Goal: Task Accomplishment & Management: Use online tool/utility

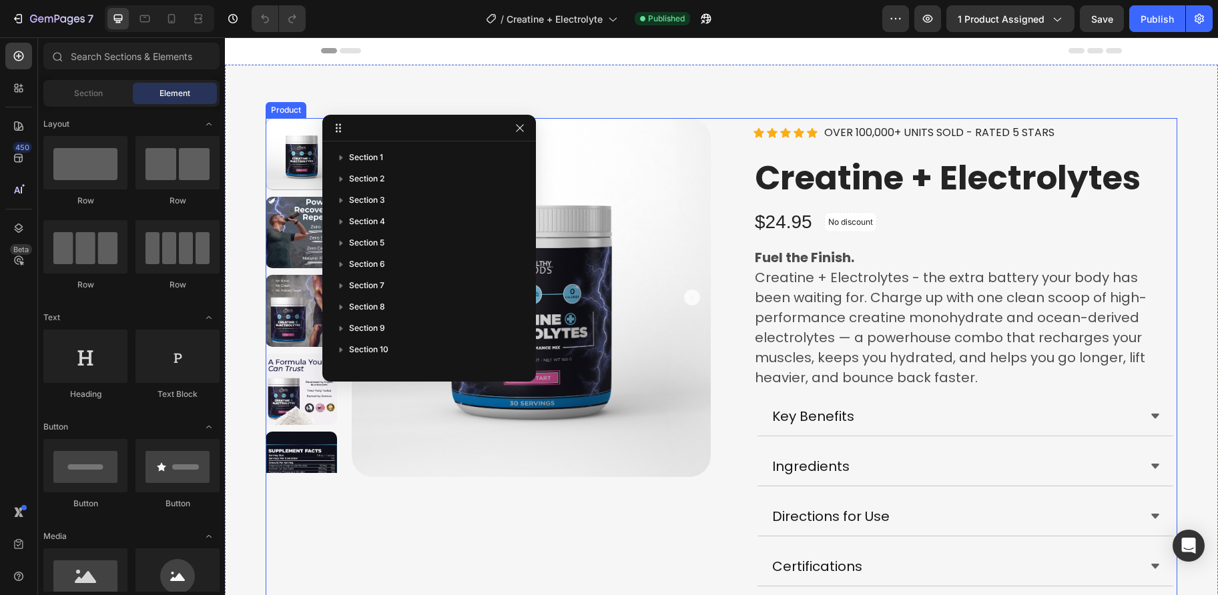
click at [602, 551] on div "Product Images" at bounding box center [488, 492] width 445 height 749
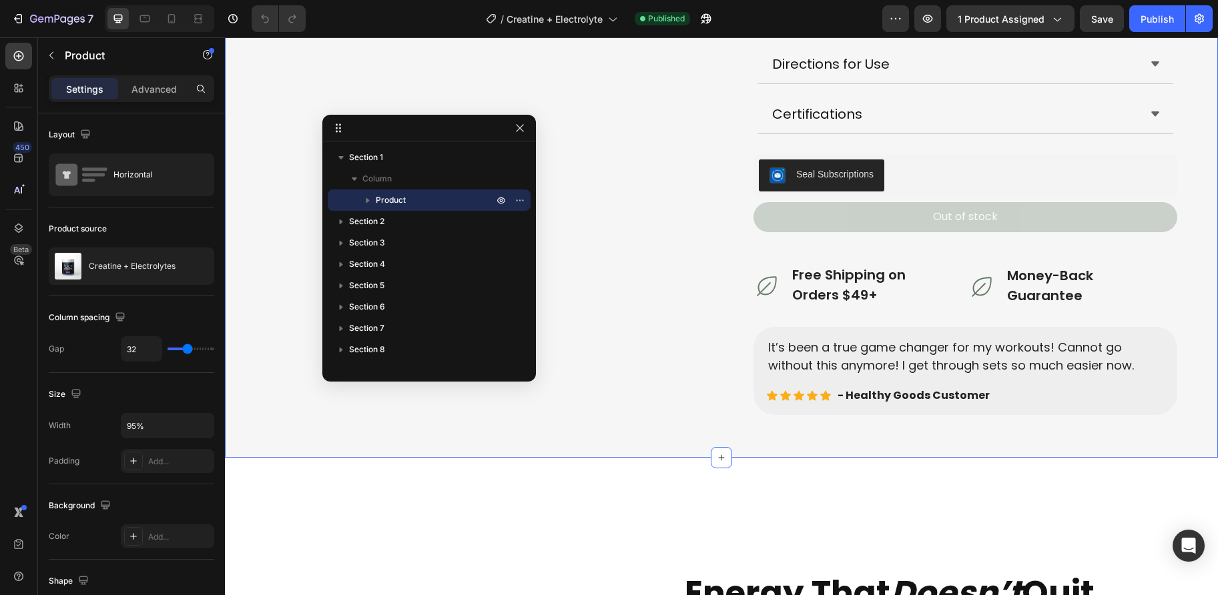
click at [247, 392] on div "Product Images Icon Icon Icon Icon Icon Icon List Hoz OVER 100,000+ UNITS SOLD …" at bounding box center [721, 46] width 959 height 760
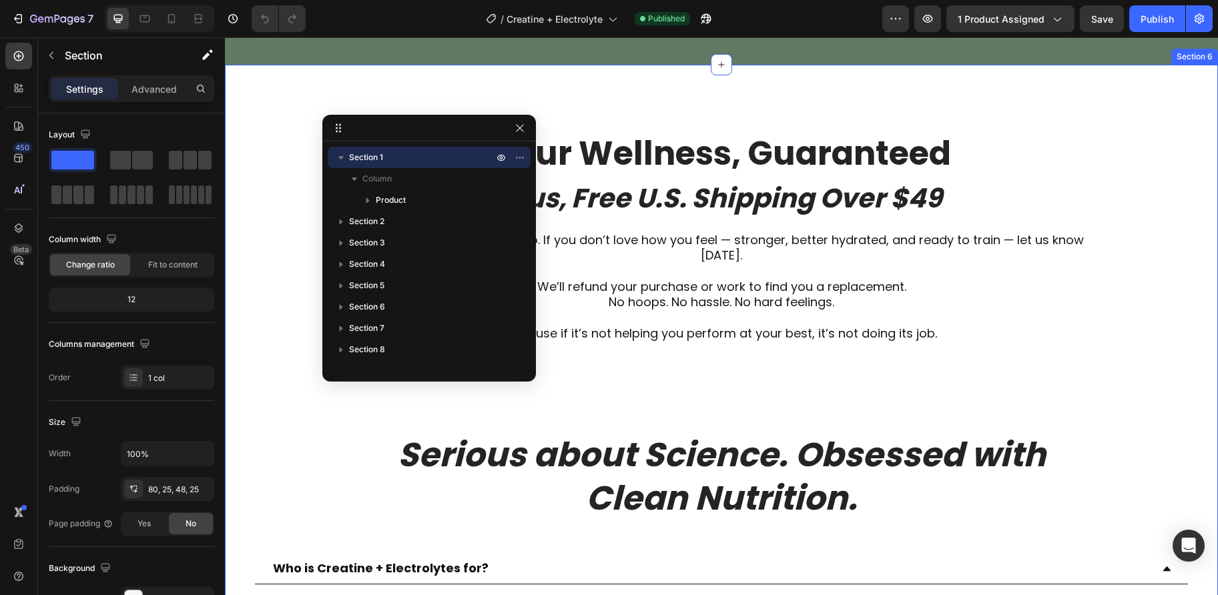
scroll to position [3915, 0]
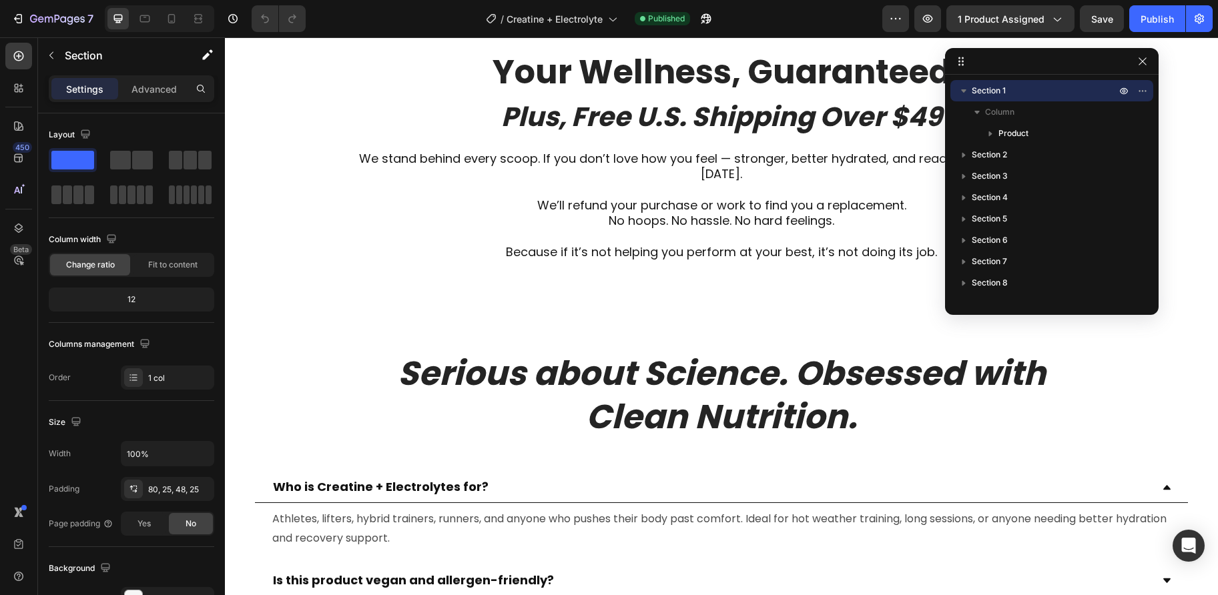
drag, startPoint x: 448, startPoint y: 133, endPoint x: 1075, endPoint y: 65, distance: 630.9
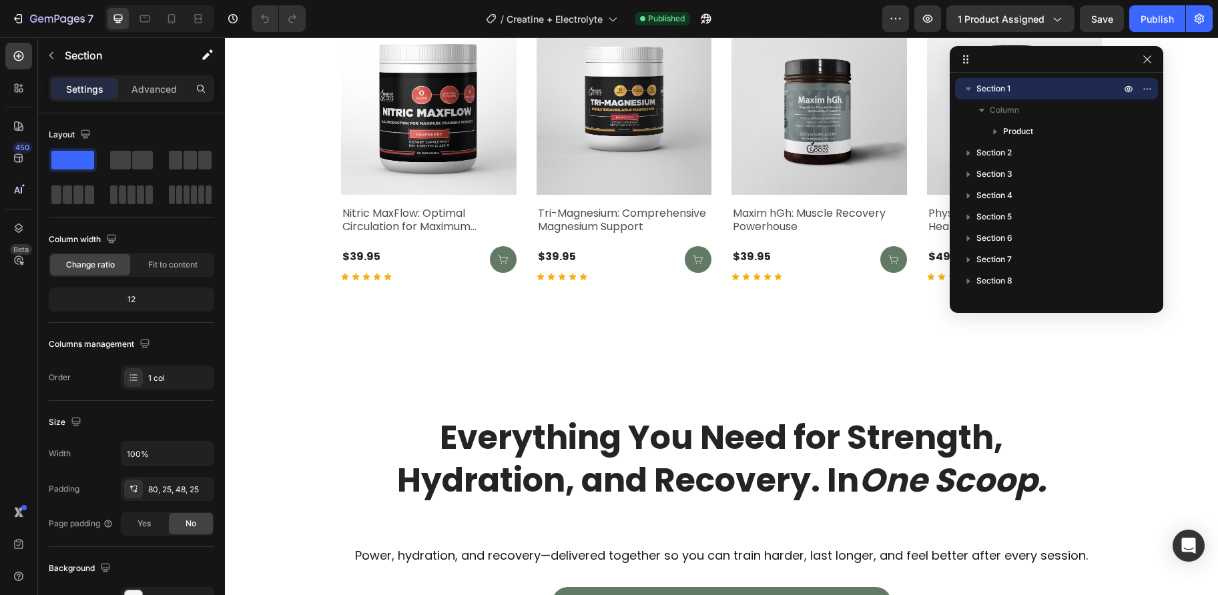
scroll to position [4814, 0]
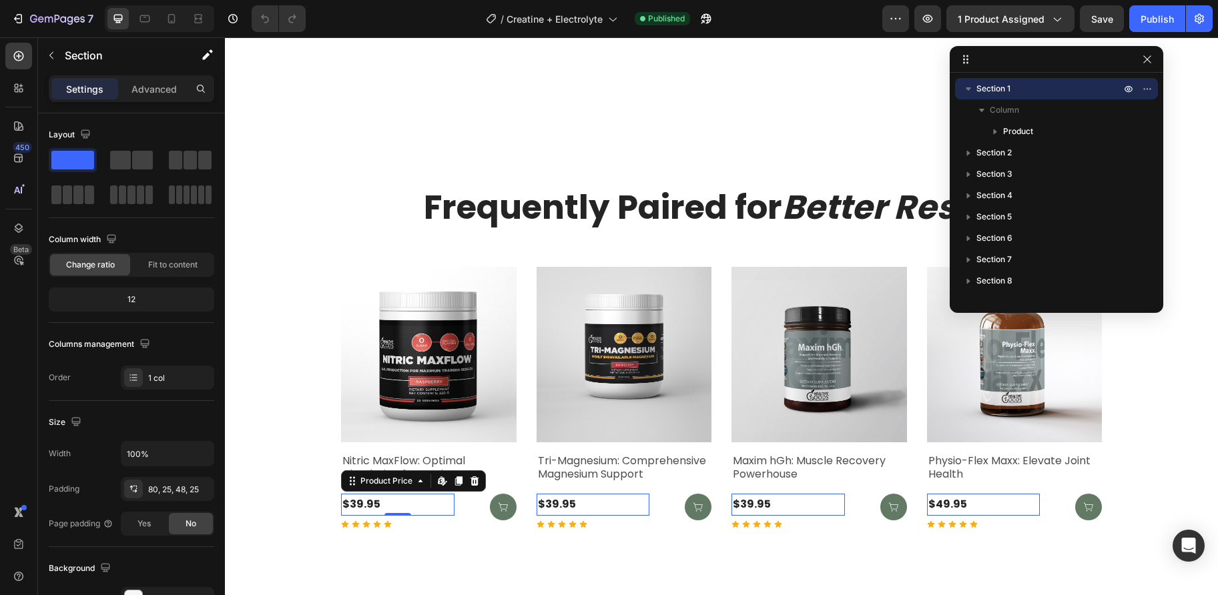
click at [380, 507] on div "$39.95" at bounding box center [397, 505] width 113 height 22
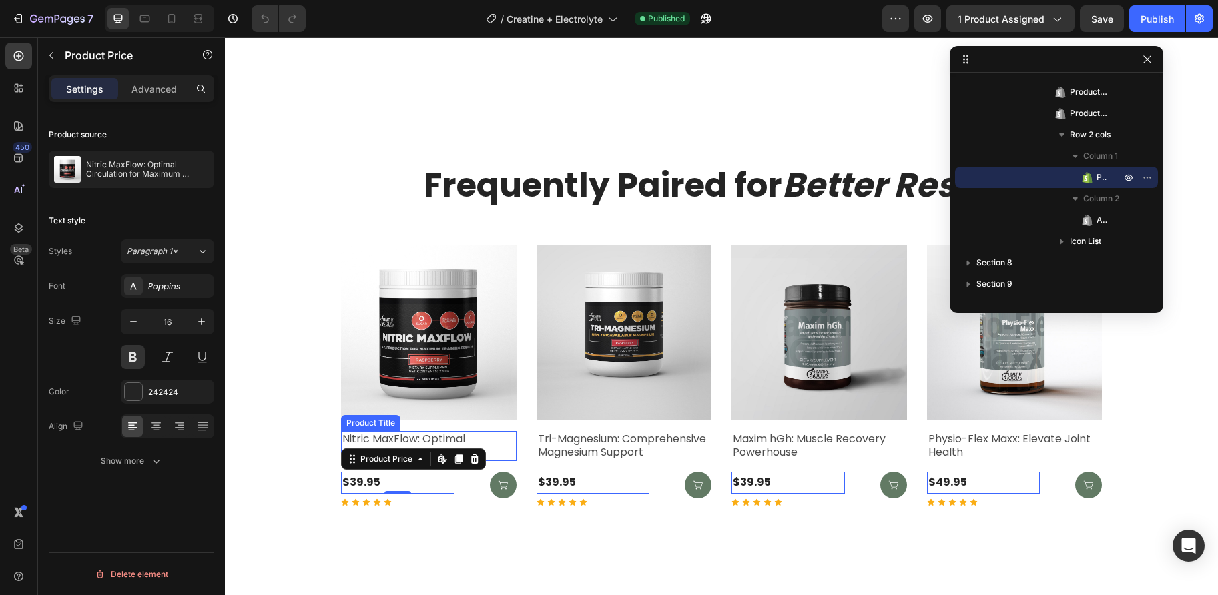
scroll to position [5019, 0]
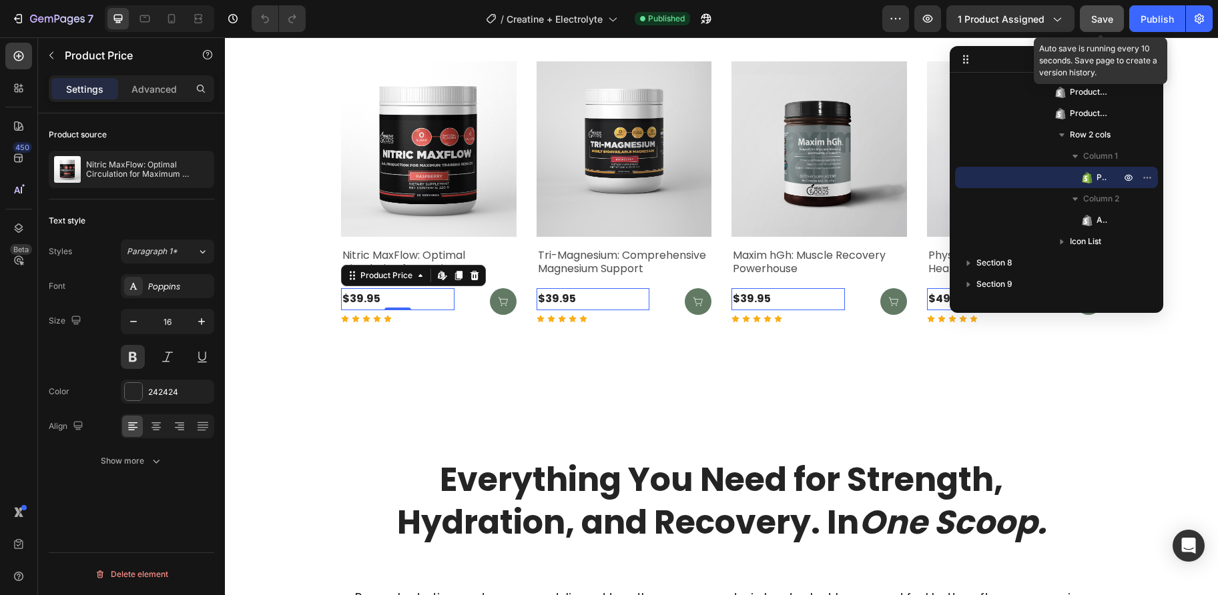
click at [1086, 21] on button "Save" at bounding box center [1102, 18] width 44 height 27
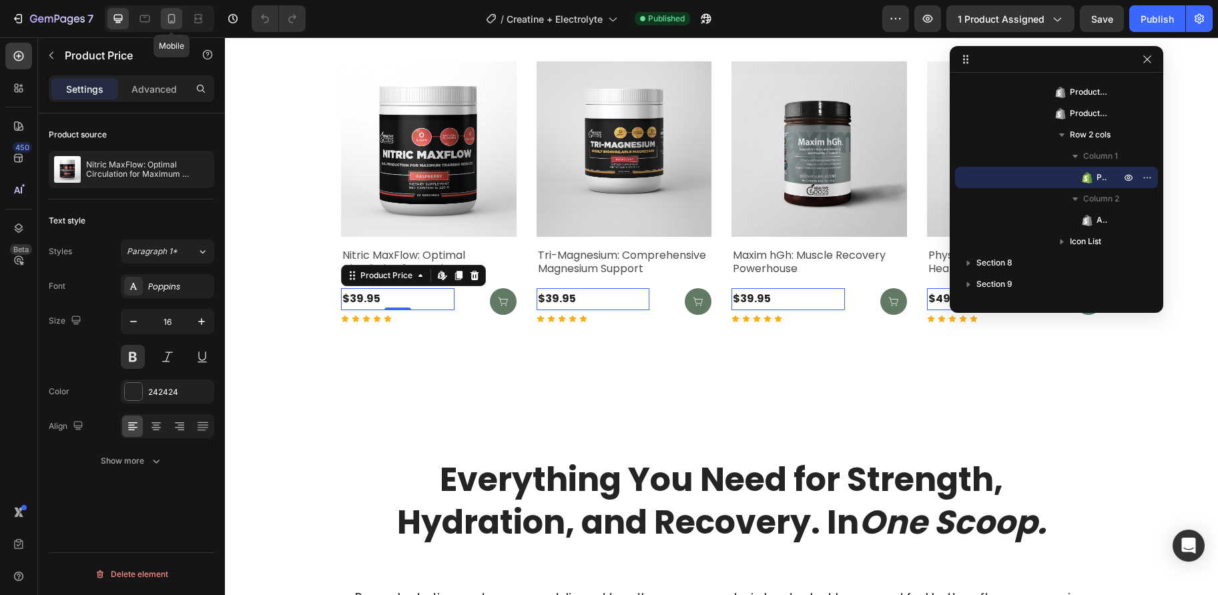
click at [163, 17] on div at bounding box center [171, 18] width 21 height 21
type input "14"
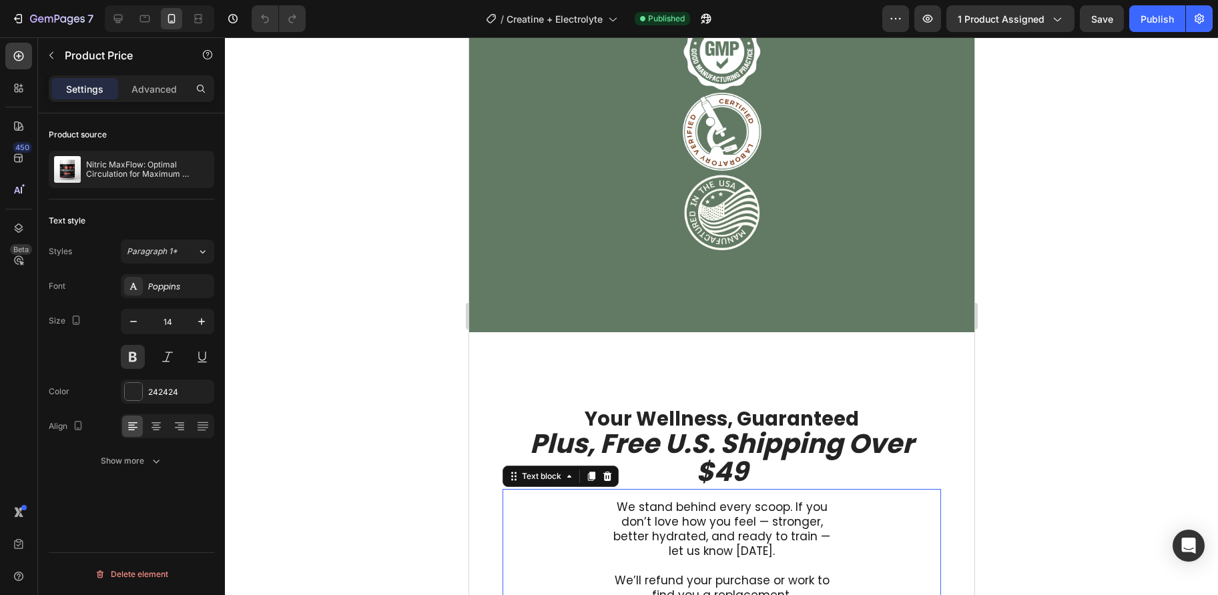
click at [582, 510] on div "We stand behind every scoop. If you don’t love how you feel — stronger, better …" at bounding box center [721, 595] width 438 height 213
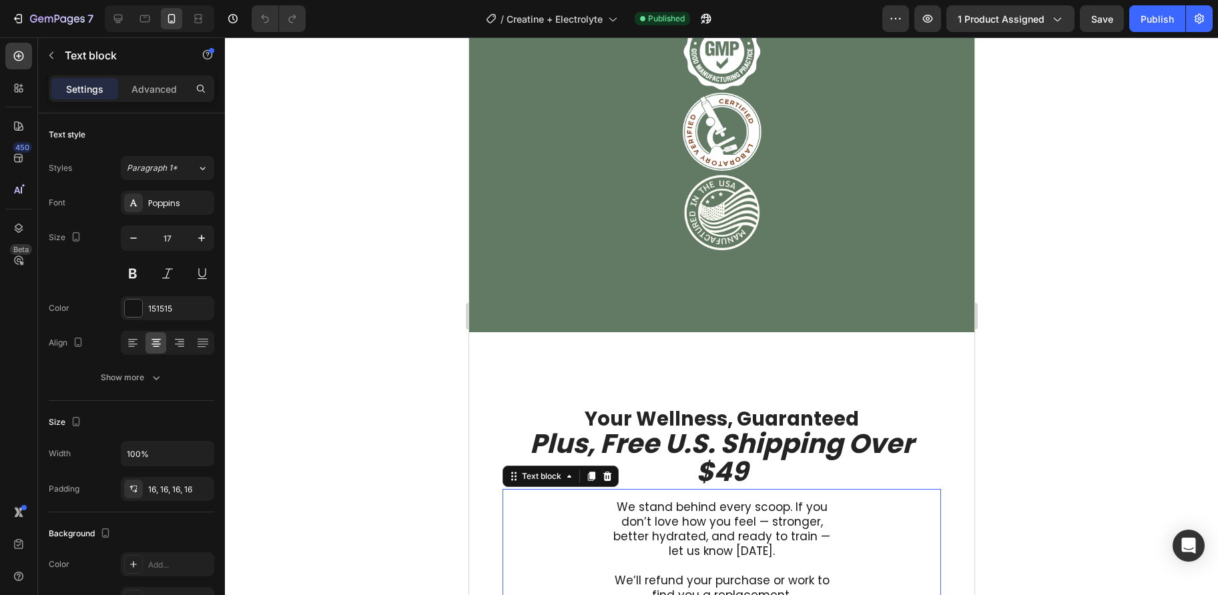
scroll to position [3915, 0]
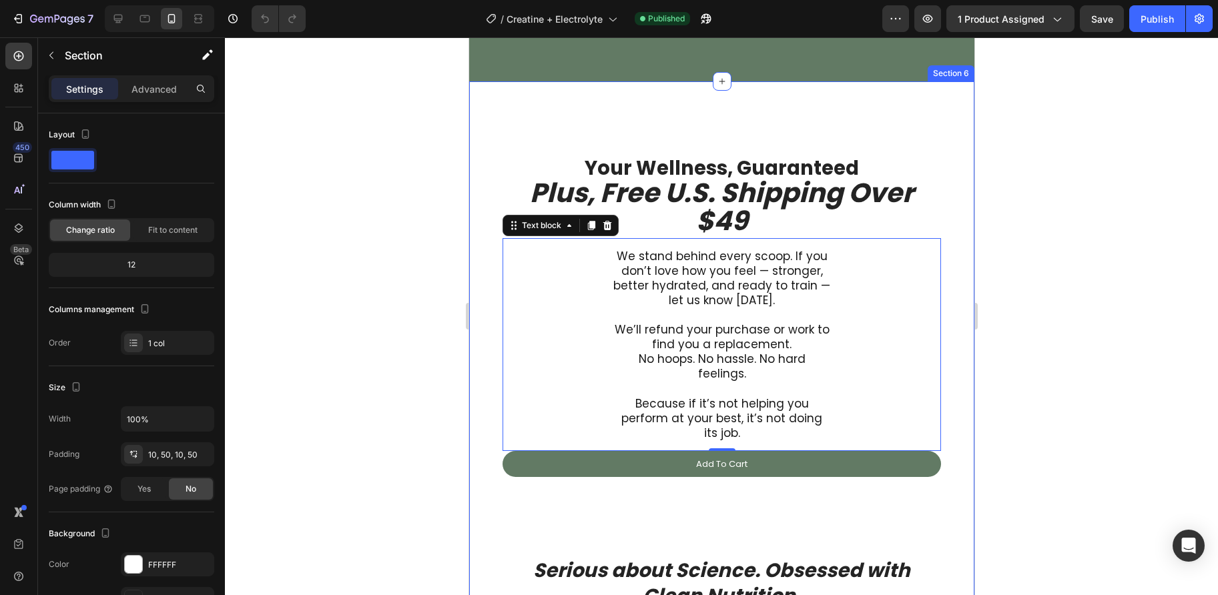
click at [491, 328] on div "Your Wellness, Guaranteed Plus, Free U.S. Shipping Over $49 Heading We stand be…" at bounding box center [720, 591] width 505 height 1020
click at [564, 336] on div "We stand behind every scoop. If you don’t love how you feel — stronger, better …" at bounding box center [721, 344] width 438 height 213
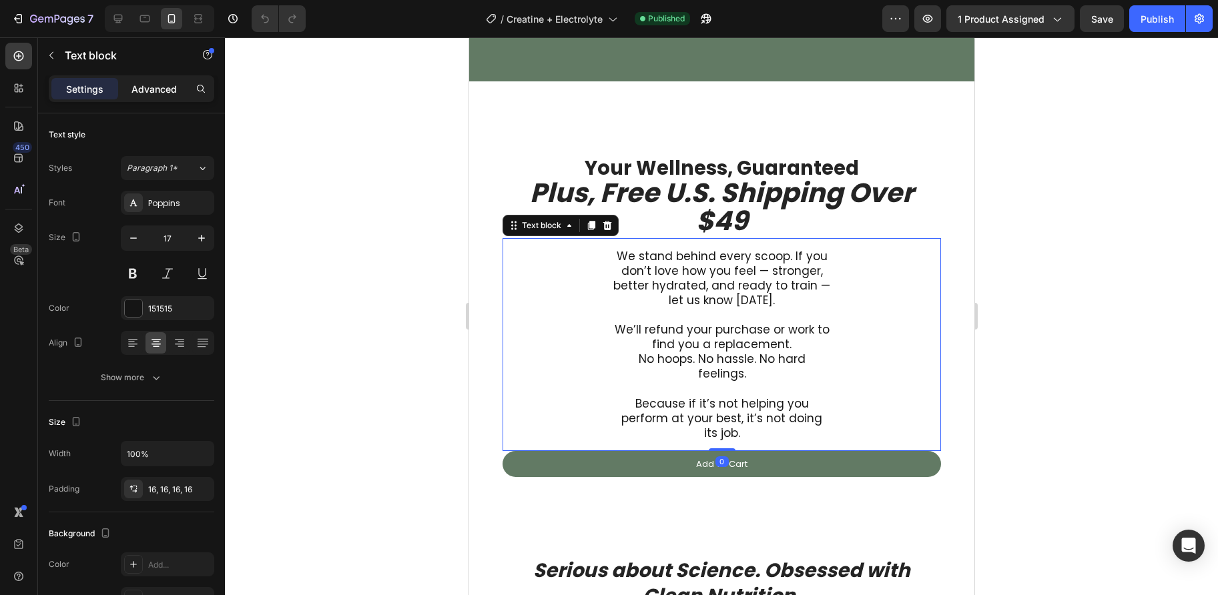
click at [171, 85] on p "Advanced" at bounding box center [153, 89] width 45 height 14
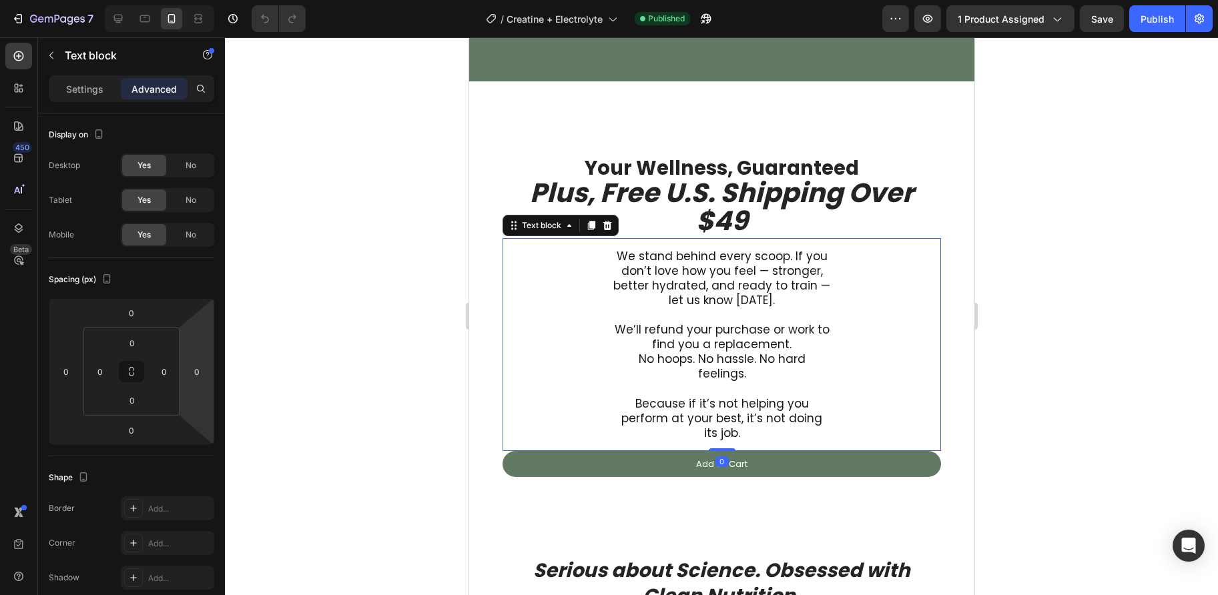
click at [691, 319] on p at bounding box center [720, 315] width 217 height 15
click at [623, 254] on p "We stand behind every scoop. If you don’t love how you feel — stronger, better …" at bounding box center [720, 278] width 217 height 59
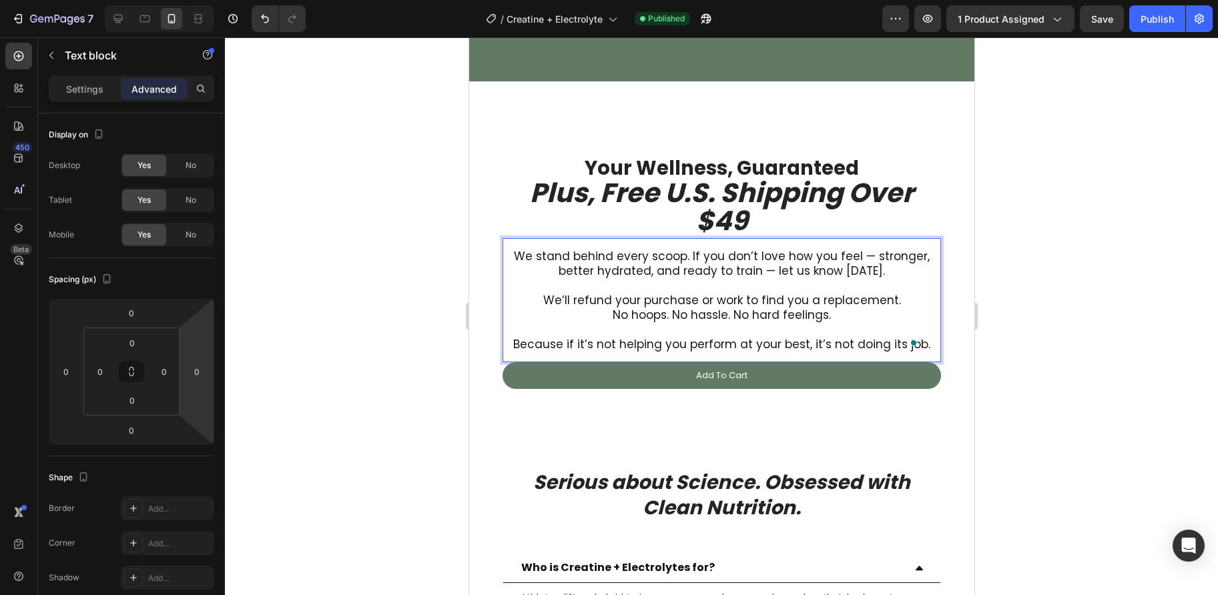
click at [536, 270] on p "We stand behind every scoop. If you don’t love how you feel — stronger, better …" at bounding box center [720, 263] width 417 height 29
click at [503, 323] on div "We stand behind every scoop. If you don’t love how you feel — stronger, better …" at bounding box center [721, 300] width 438 height 125
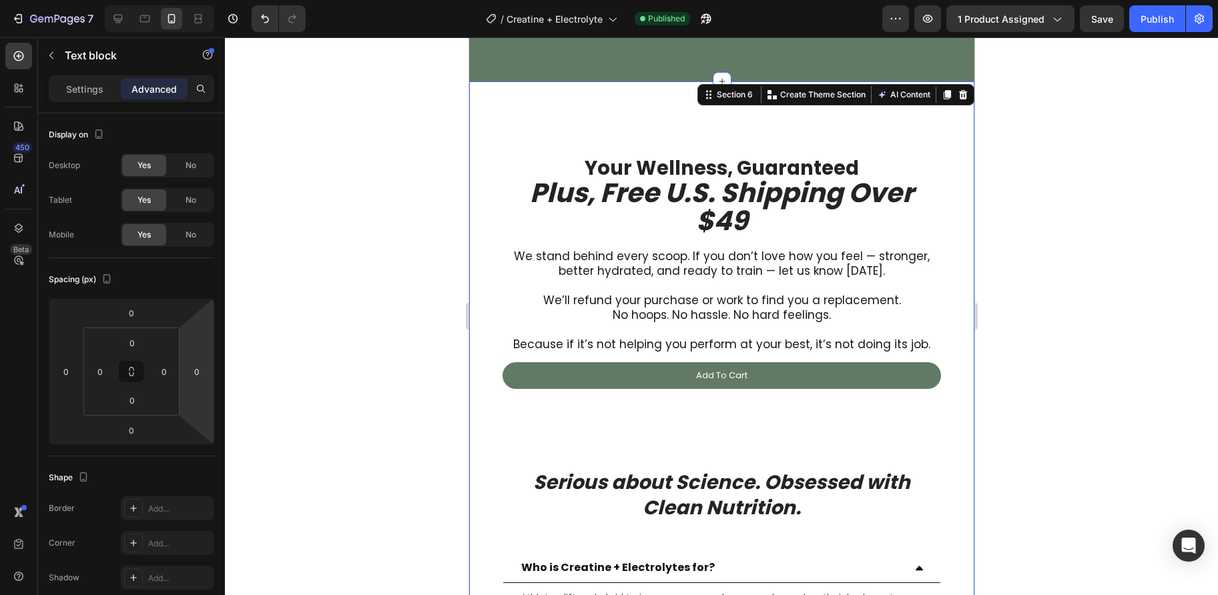
click at [478, 308] on div "Your Wellness, Guaranteed Plus, Free U.S. Shipping Over $49 Heading We stand be…" at bounding box center [720, 546] width 505 height 931
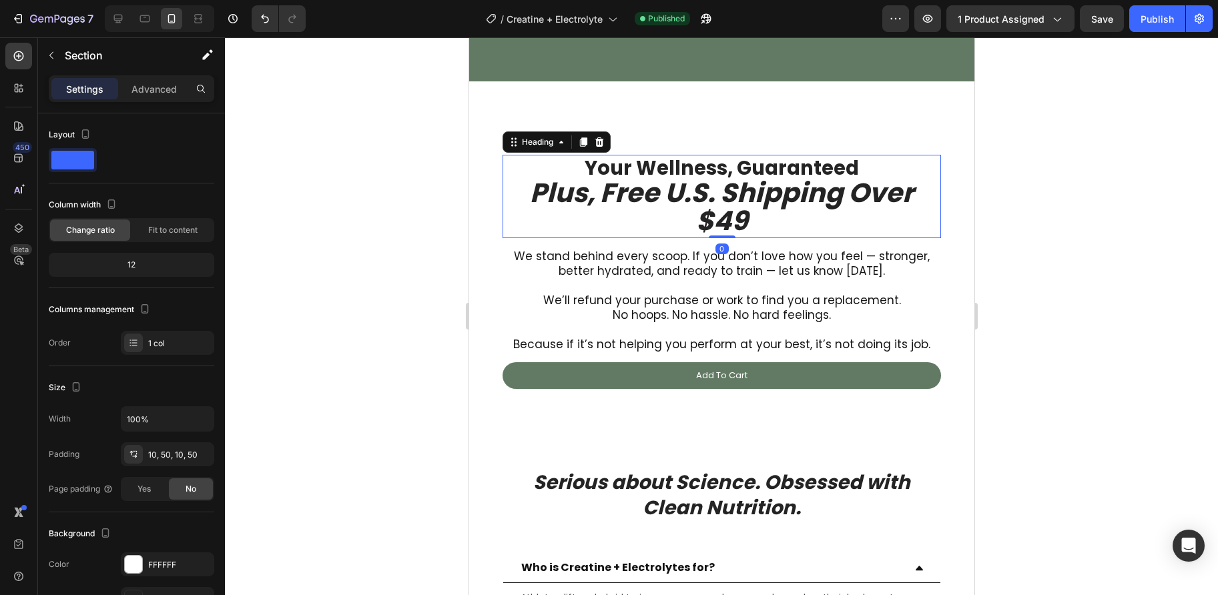
click at [648, 187] on icon "Plus, Free U.S. Shipping Over $49" at bounding box center [721, 206] width 384 height 65
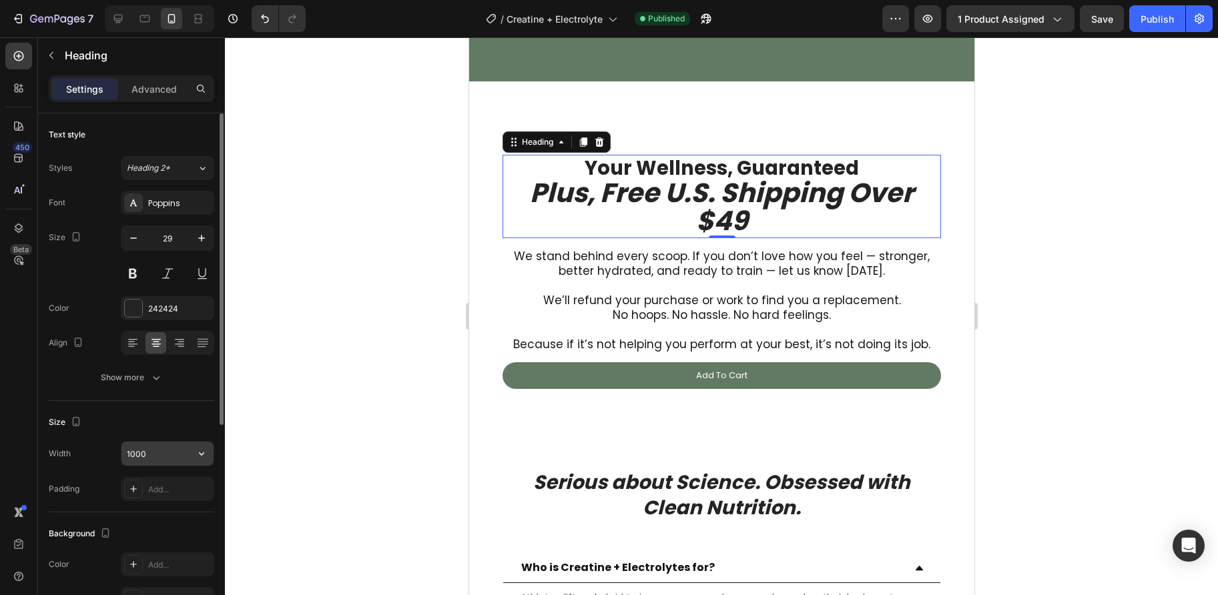
click at [166, 453] on input "1000" at bounding box center [167, 454] width 92 height 24
click at [211, 448] on button "button" at bounding box center [201, 454] width 24 height 24
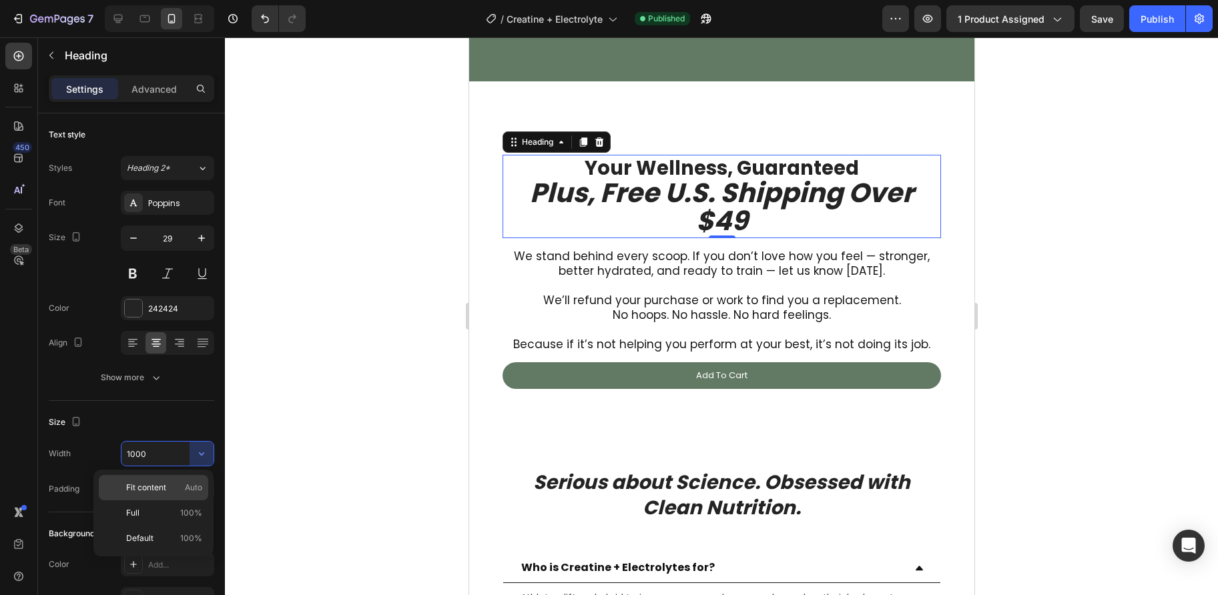
click at [188, 500] on div "Fit content Auto" at bounding box center [153, 512] width 109 height 25
type input "Auto"
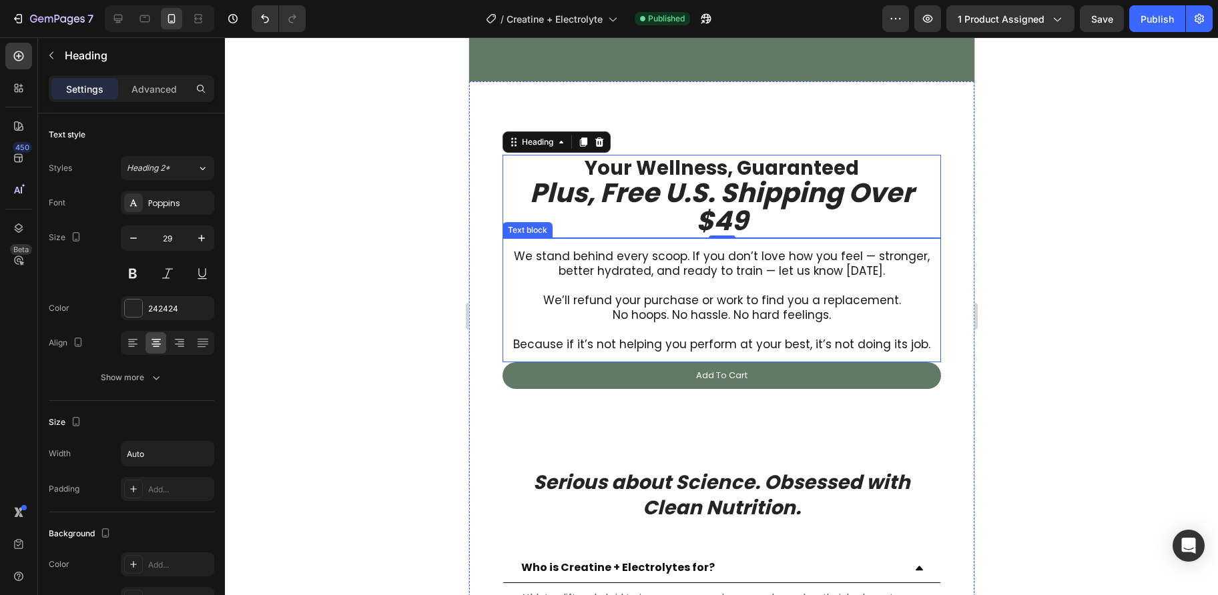
click at [538, 304] on p "We’ll refund your purchase or work to find you a replacement." at bounding box center [720, 300] width 417 height 15
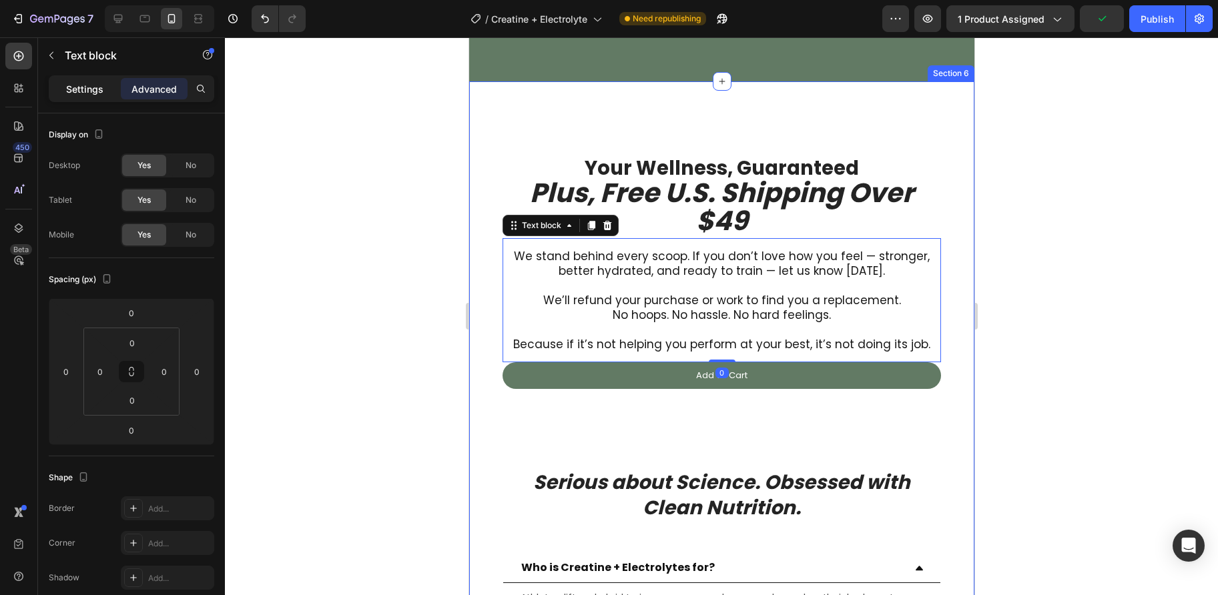
click at [71, 86] on p "Settings" at bounding box center [84, 89] width 37 height 14
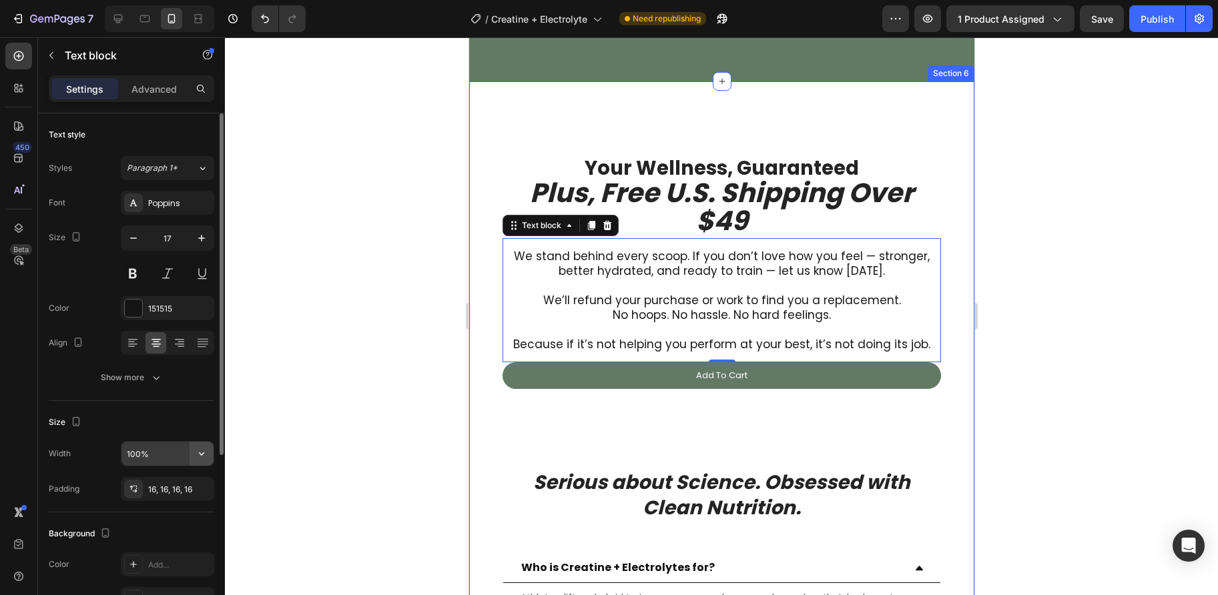
click at [201, 452] on icon "button" at bounding box center [201, 453] width 13 height 13
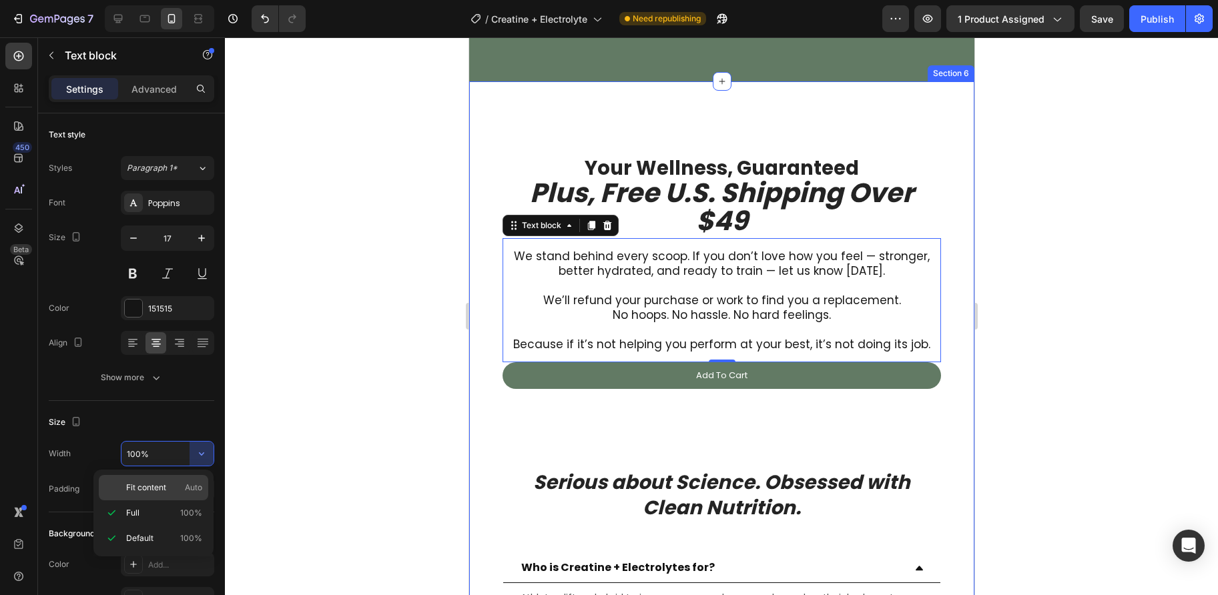
click at [186, 491] on span "Auto" at bounding box center [193, 488] width 17 height 12
type input "Auto"
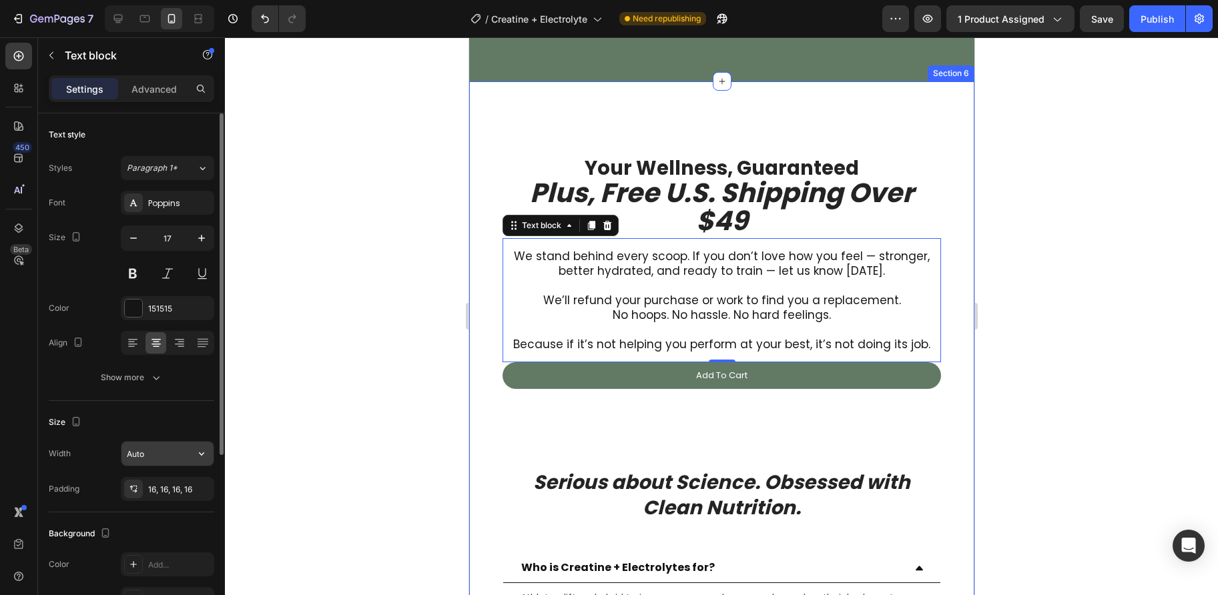
click at [193, 452] on button "button" at bounding box center [201, 454] width 24 height 24
click at [169, 426] on div "Size" at bounding box center [131, 422] width 165 height 21
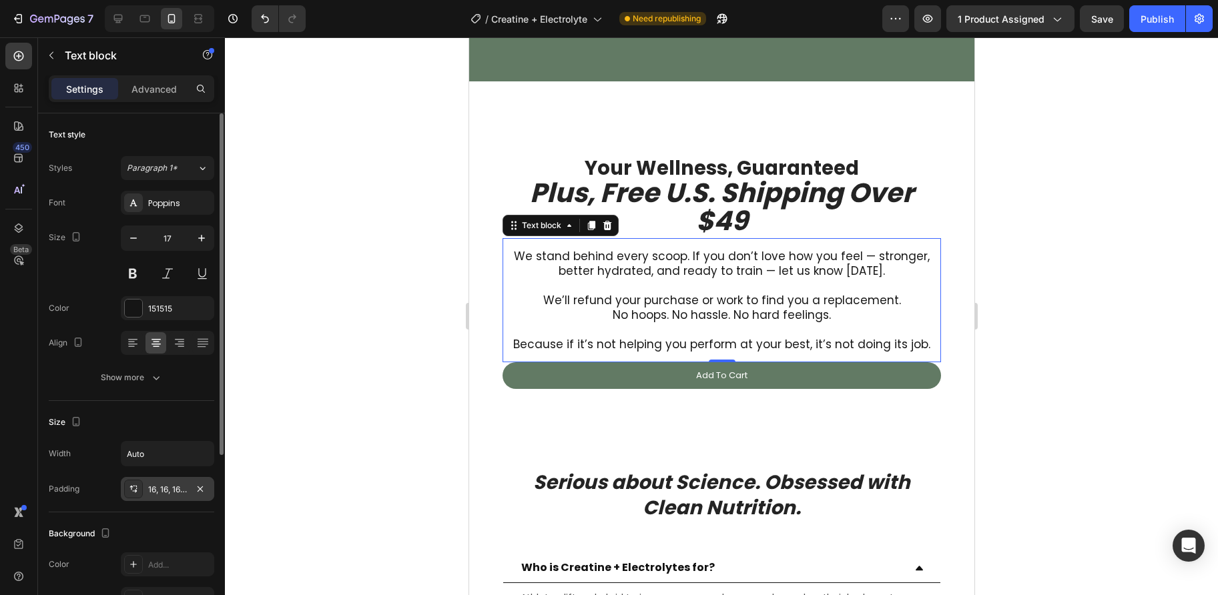
click at [170, 485] on div "16, 16, 16, 16" at bounding box center [167, 490] width 39 height 12
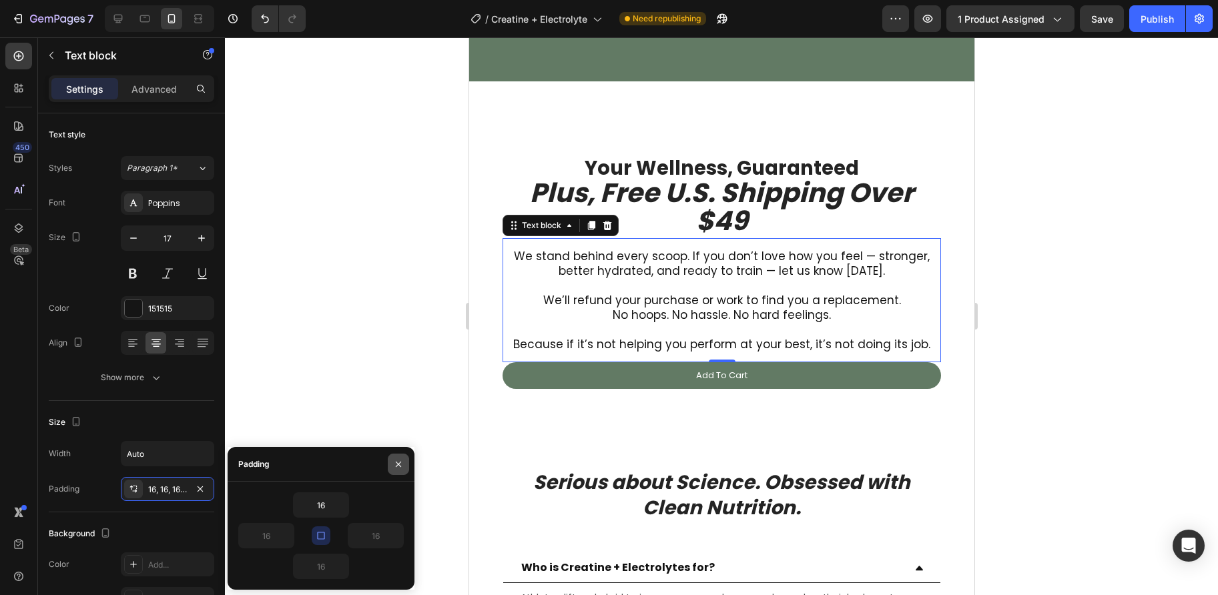
click at [398, 458] on button "button" at bounding box center [398, 464] width 21 height 21
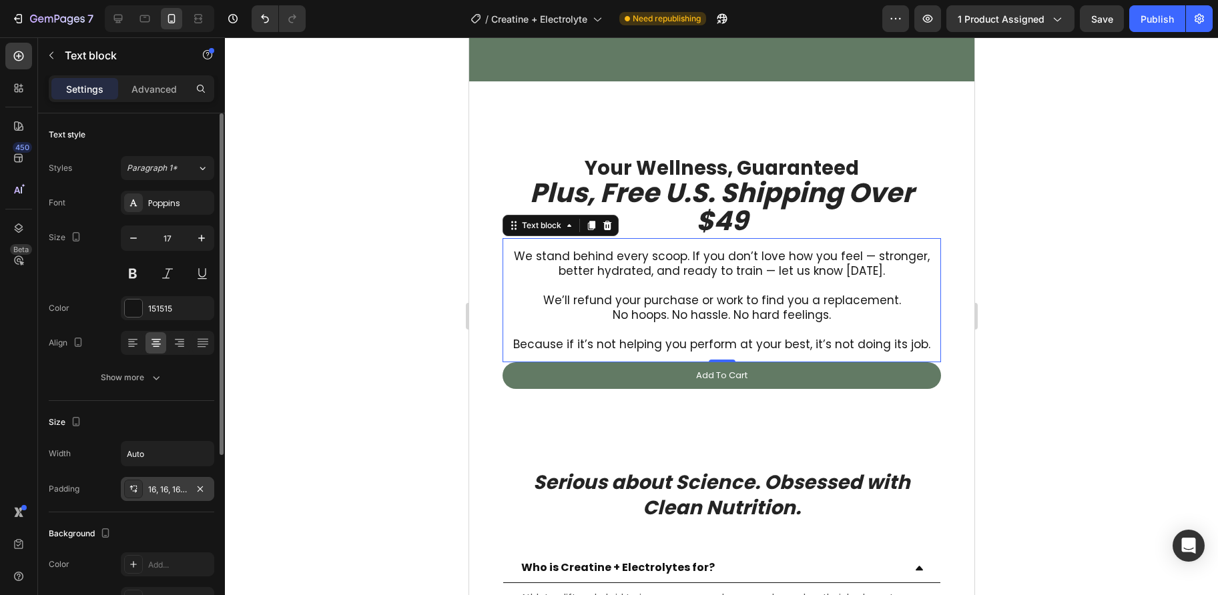
click at [168, 490] on div "16, 16, 16, 16" at bounding box center [167, 490] width 39 height 12
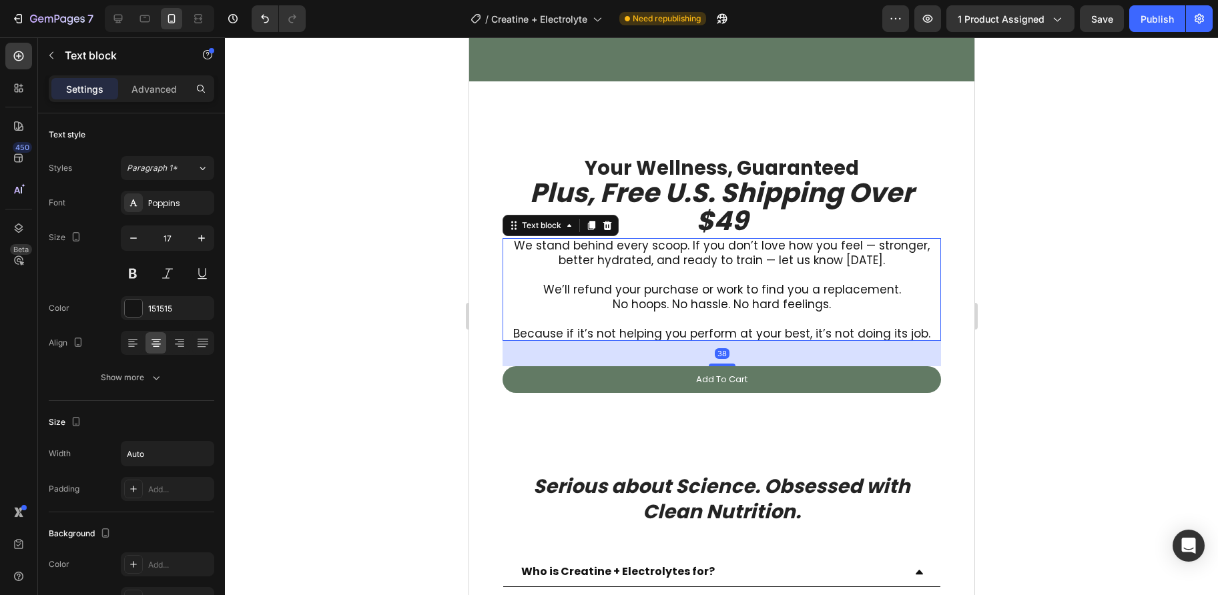
drag, startPoint x: 723, startPoint y: 338, endPoint x: 731, endPoint y: 362, distance: 25.1
click at [731, 341] on div "38" at bounding box center [721, 341] width 438 height 0
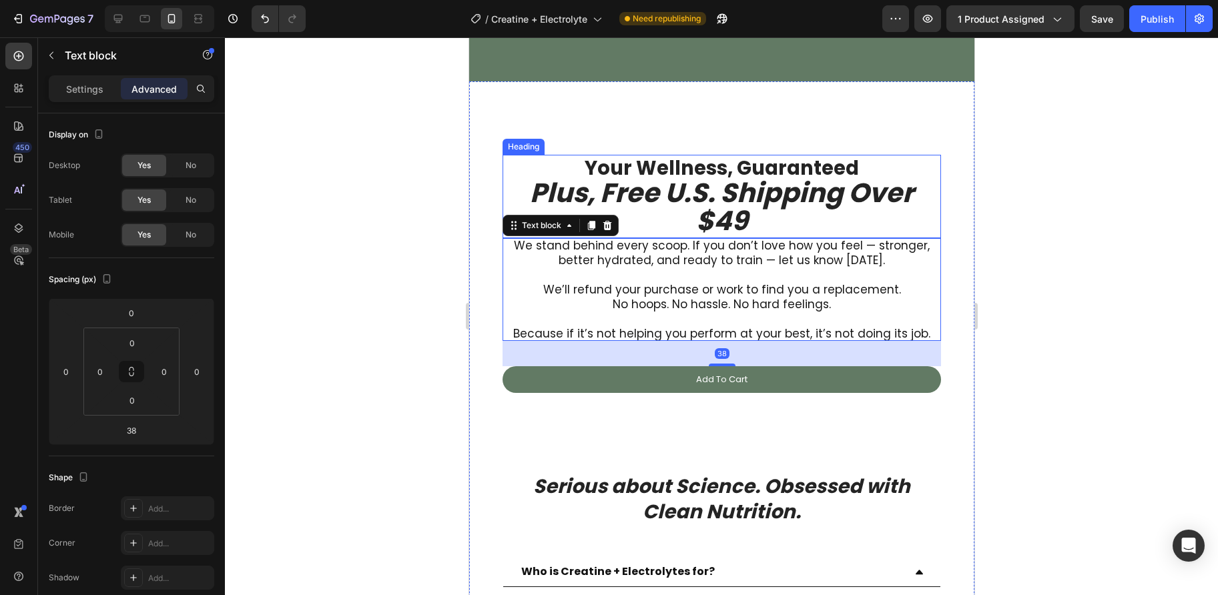
click at [732, 189] on icon "Plus, Free U.S. Shipping Over $49" at bounding box center [721, 206] width 384 height 65
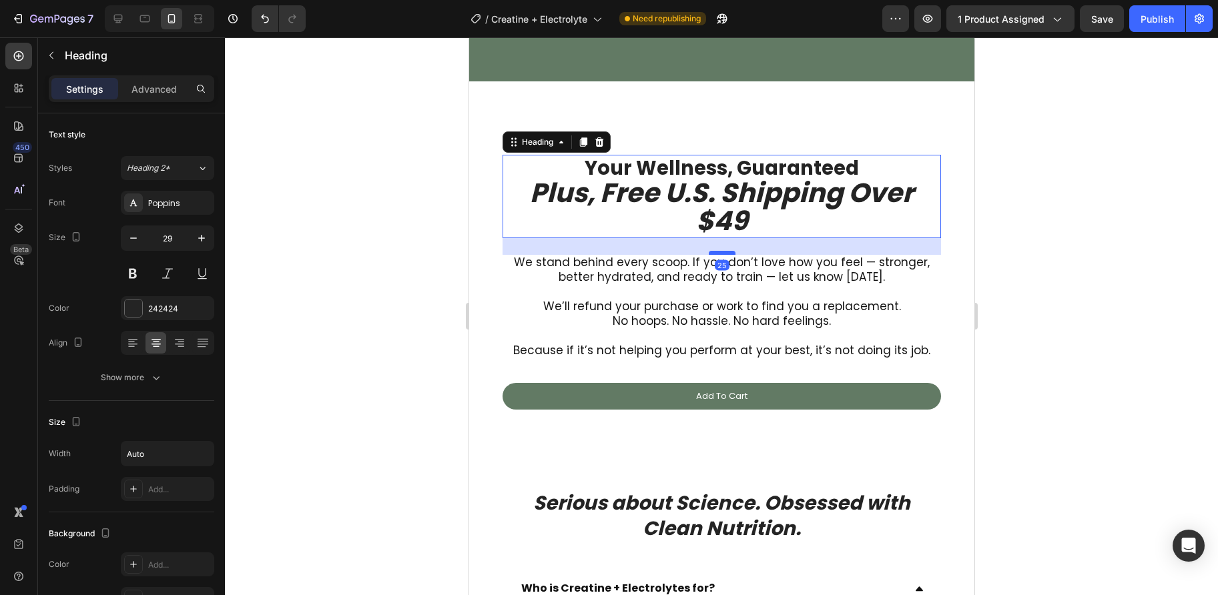
drag, startPoint x: 721, startPoint y: 234, endPoint x: 725, endPoint y: 251, distance: 17.2
click at [725, 251] on div at bounding box center [721, 253] width 27 height 4
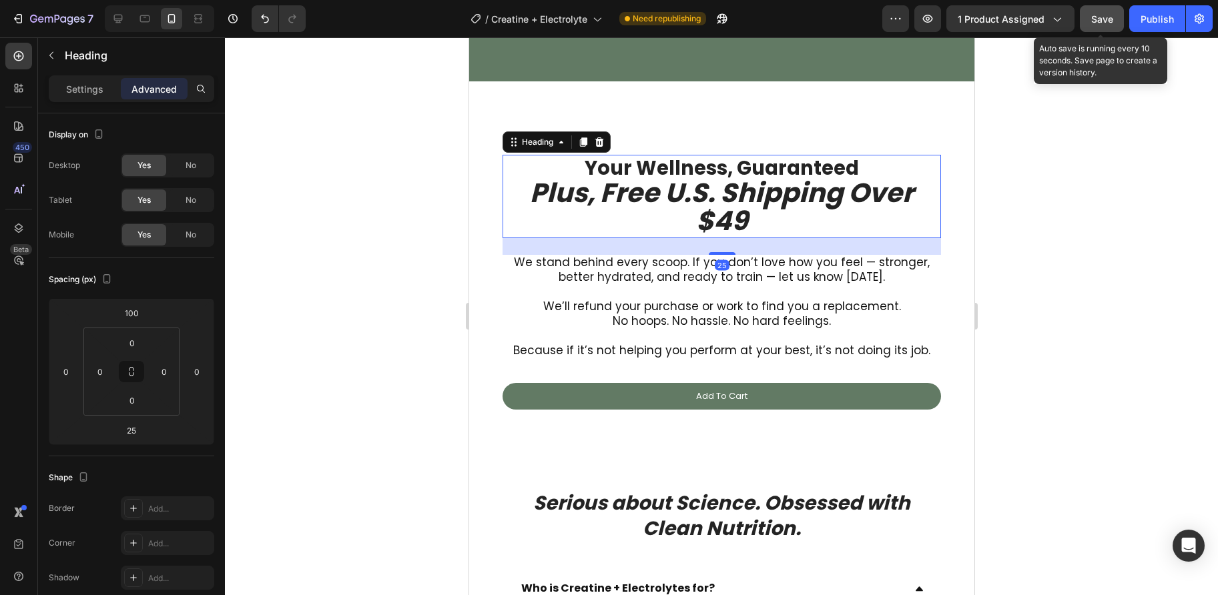
click at [1109, 9] on button "Save" at bounding box center [1102, 18] width 44 height 27
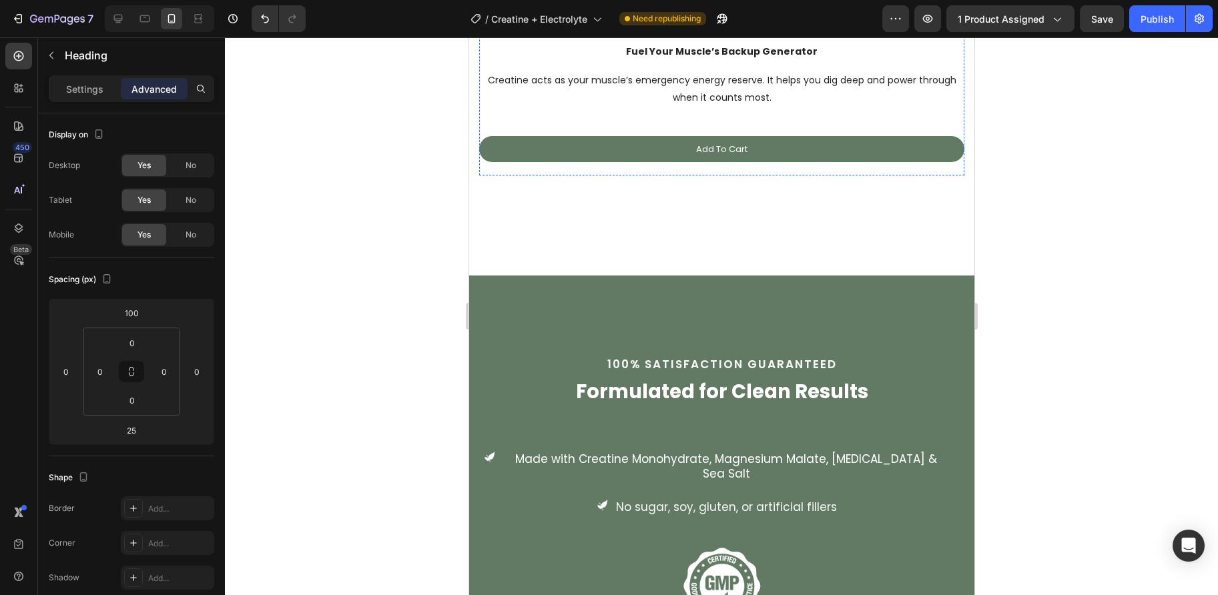
scroll to position [3341, 0]
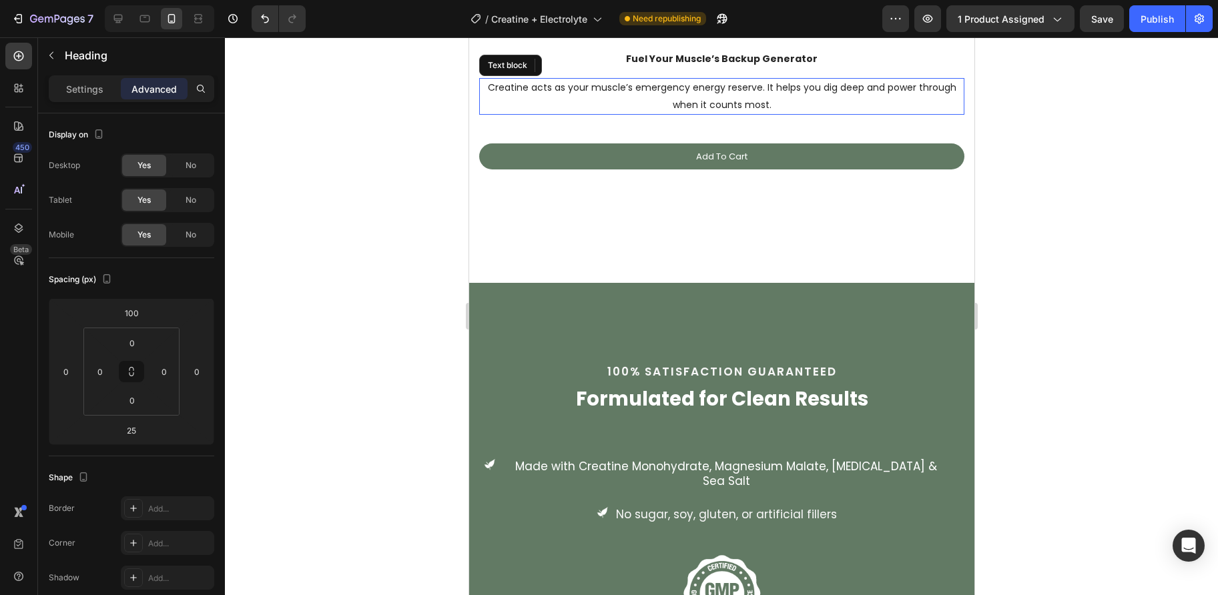
click at [602, 113] on p "Creatine acts as your muscle’s emergency energy reserve. It helps you dig deep …" at bounding box center [721, 95] width 482 height 33
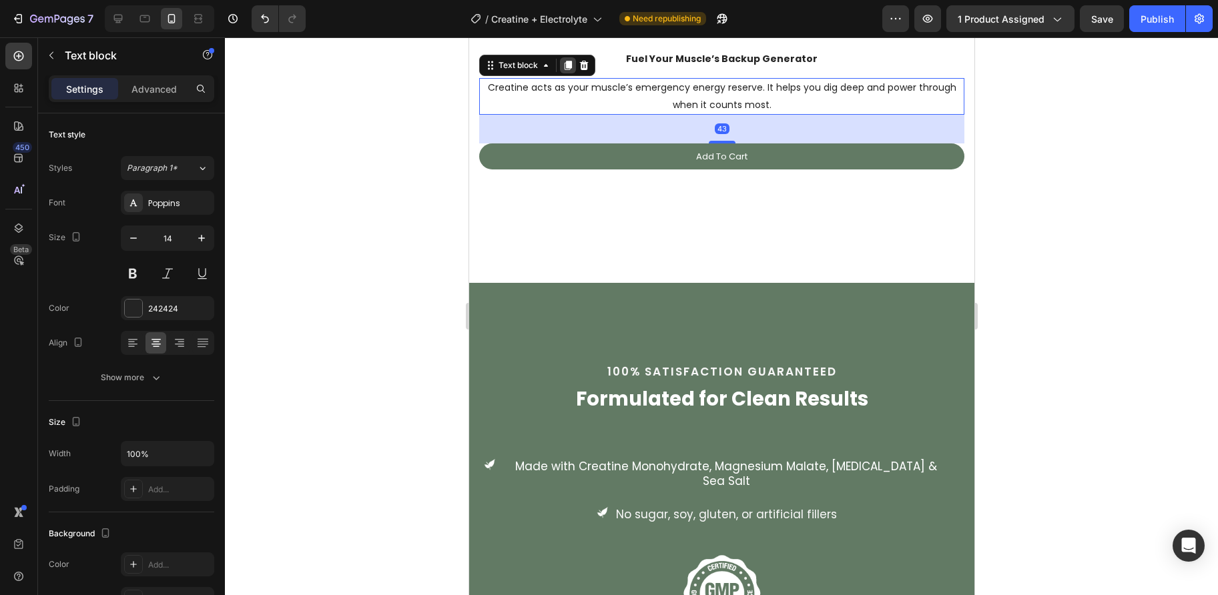
click at [568, 71] on icon at bounding box center [567, 65] width 7 height 9
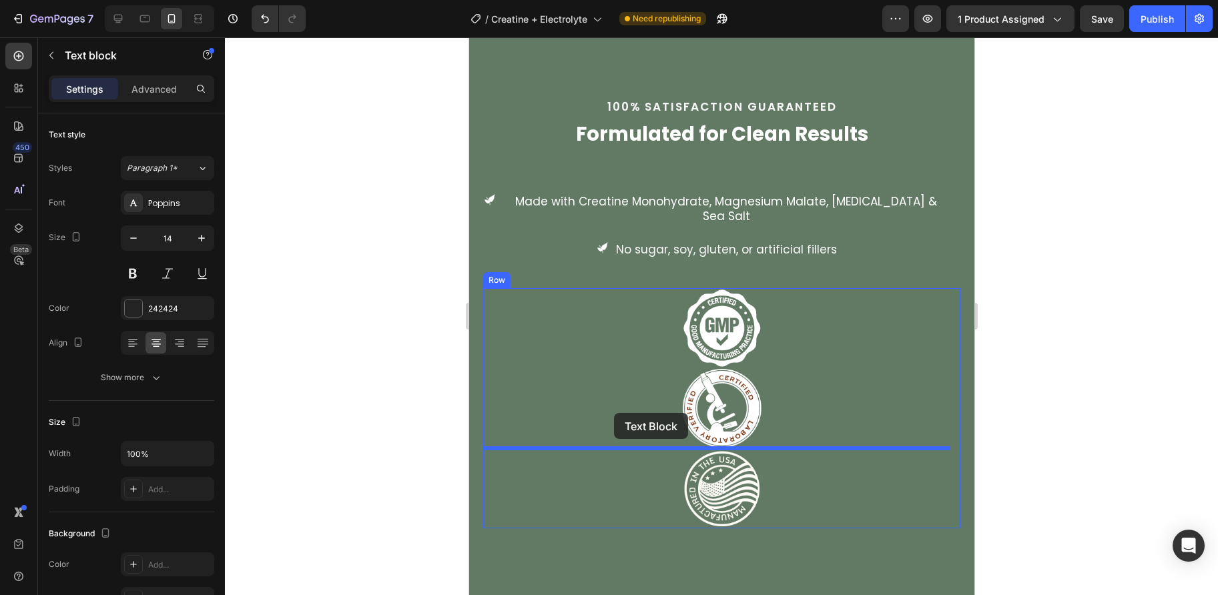
scroll to position [4239, 0]
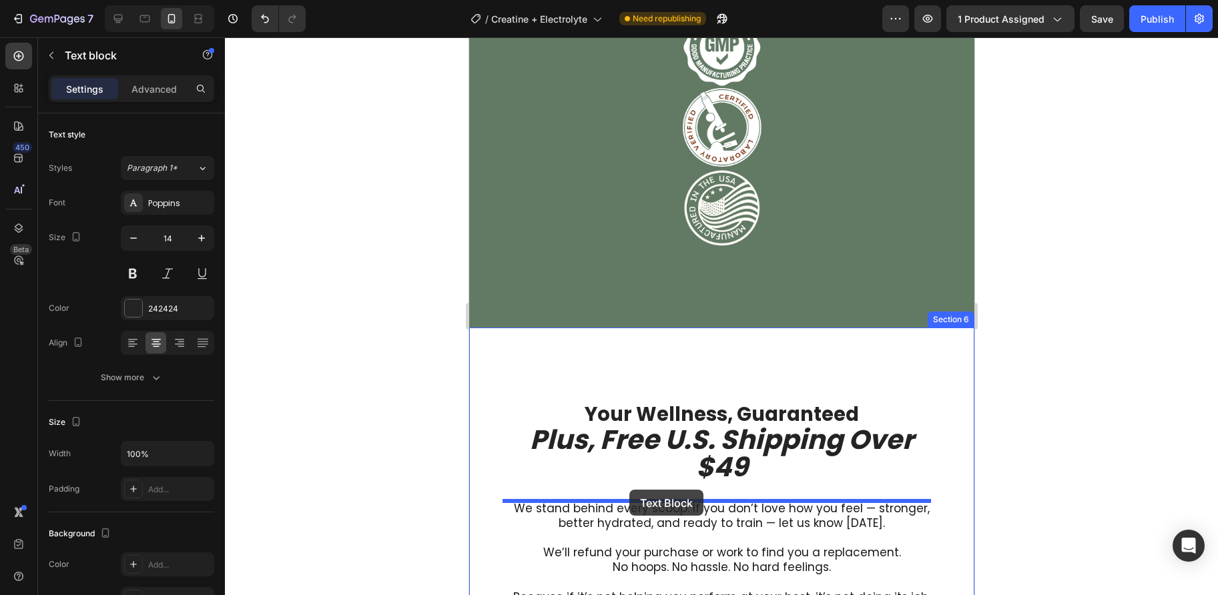
drag, startPoint x: 492, startPoint y: 419, endPoint x: 629, endPoint y: 490, distance: 154.0
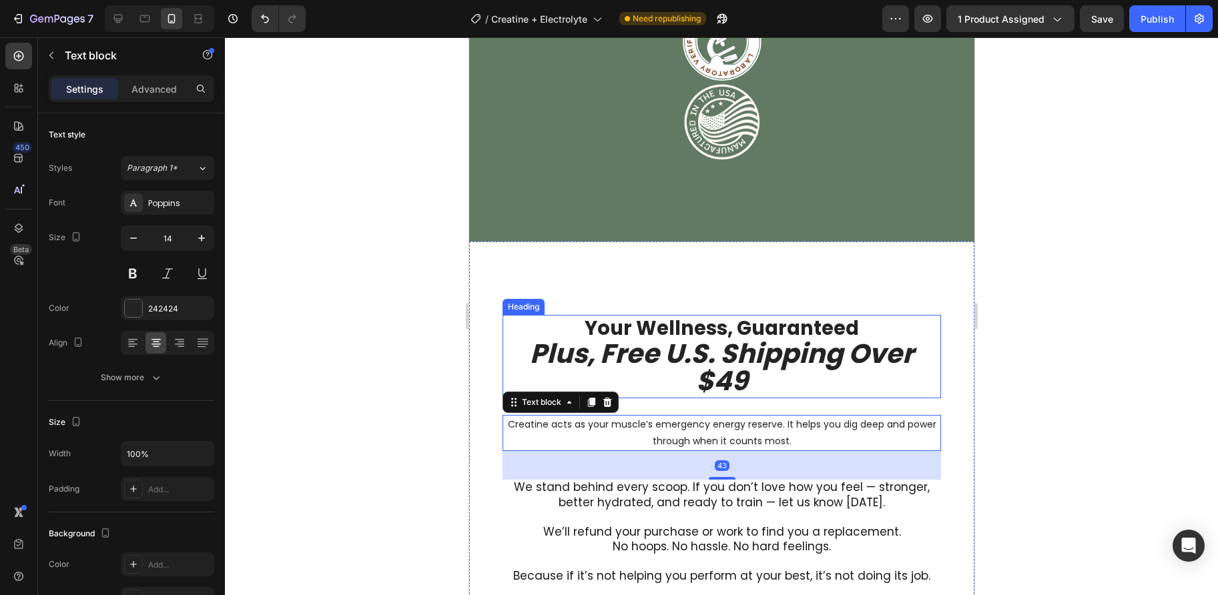
scroll to position [4333, 0]
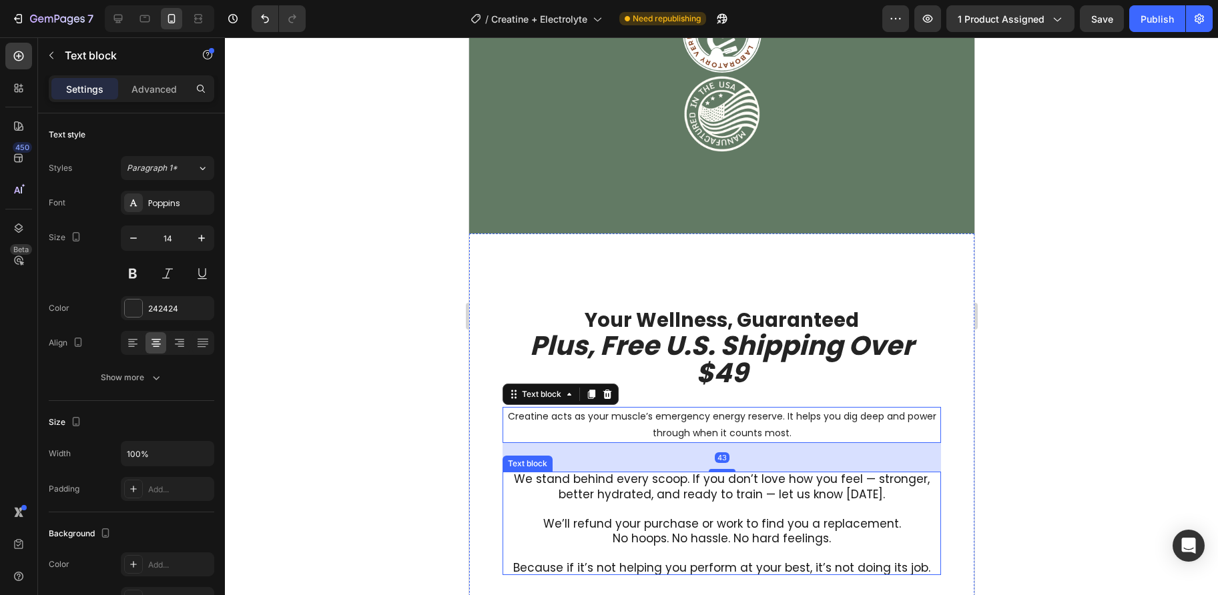
click at [649, 488] on p "We stand behind every scoop. If you don’t love how you feel — stronger, better …" at bounding box center [721, 486] width 438 height 29
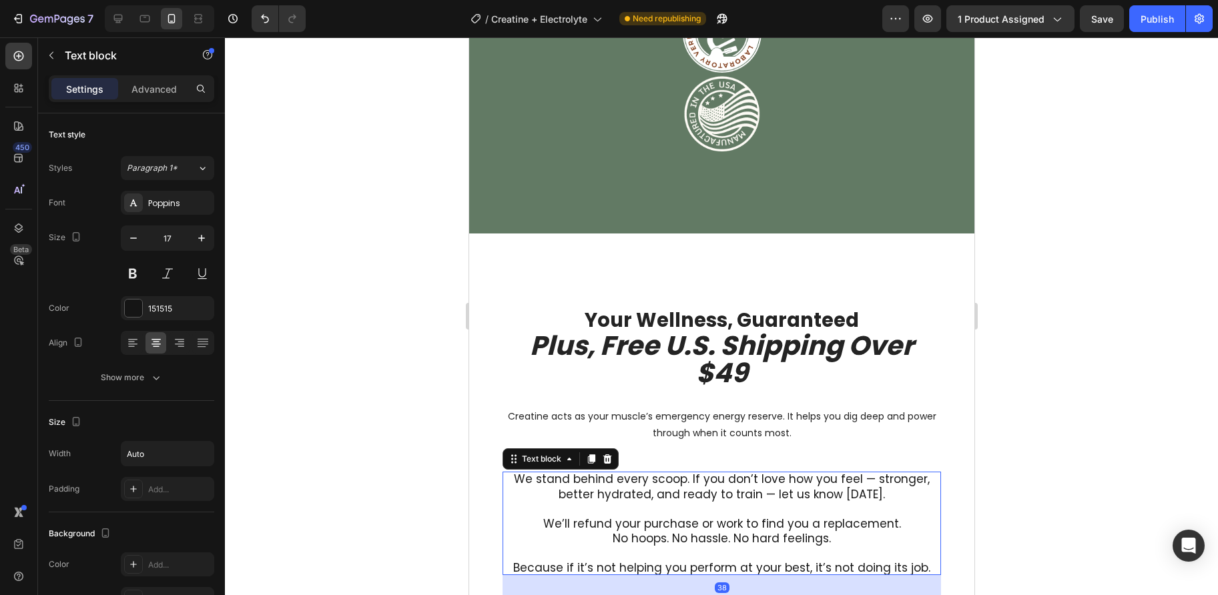
click at [649, 488] on p "We stand behind every scoop. If you don’t love how you feel — stronger, better …" at bounding box center [721, 486] width 438 height 29
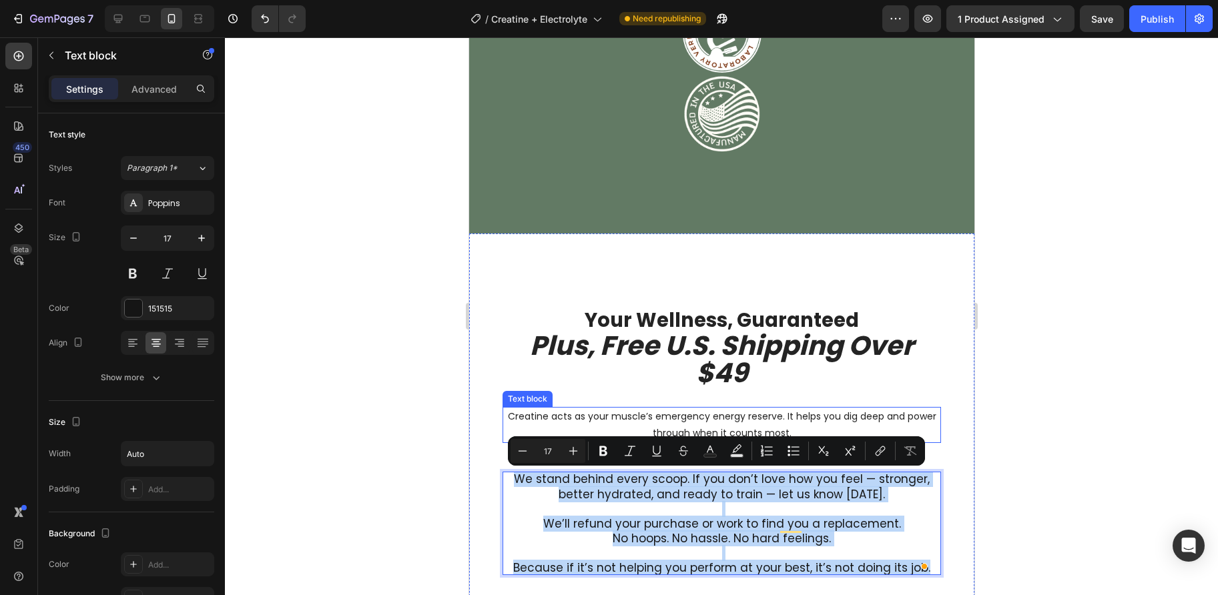
click at [678, 423] on p "Creatine acts as your muscle’s emergency energy reserve. It helps you dig deep …" at bounding box center [721, 424] width 436 height 33
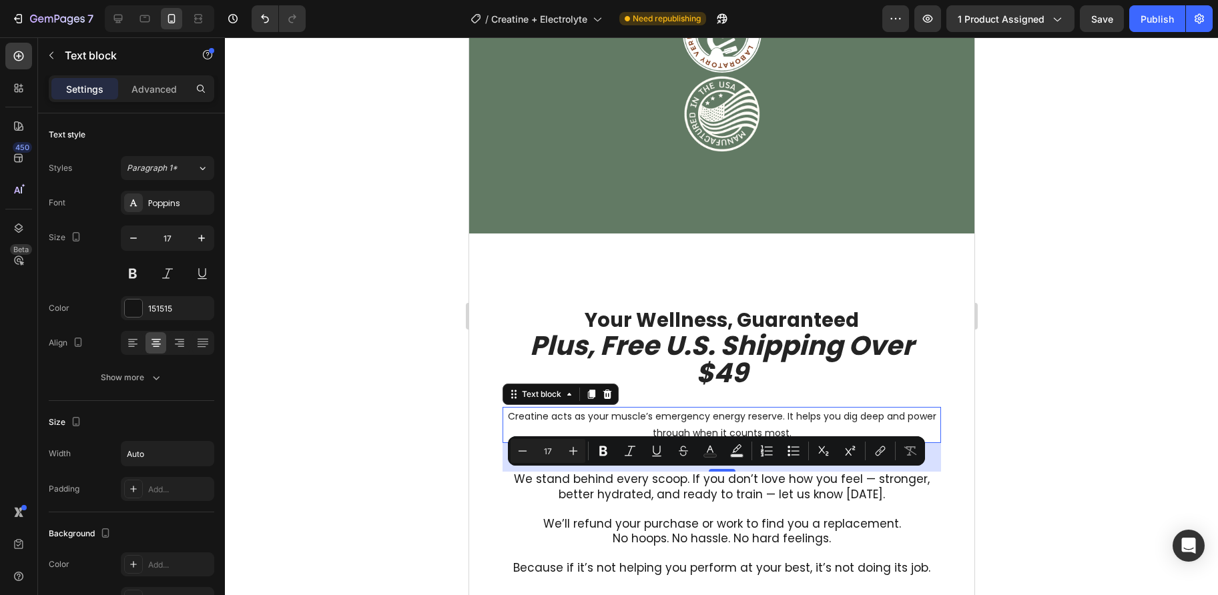
click at [678, 423] on p "Creatine acts as your muscle’s emergency energy reserve. It helps you dig deep …" at bounding box center [721, 424] width 436 height 33
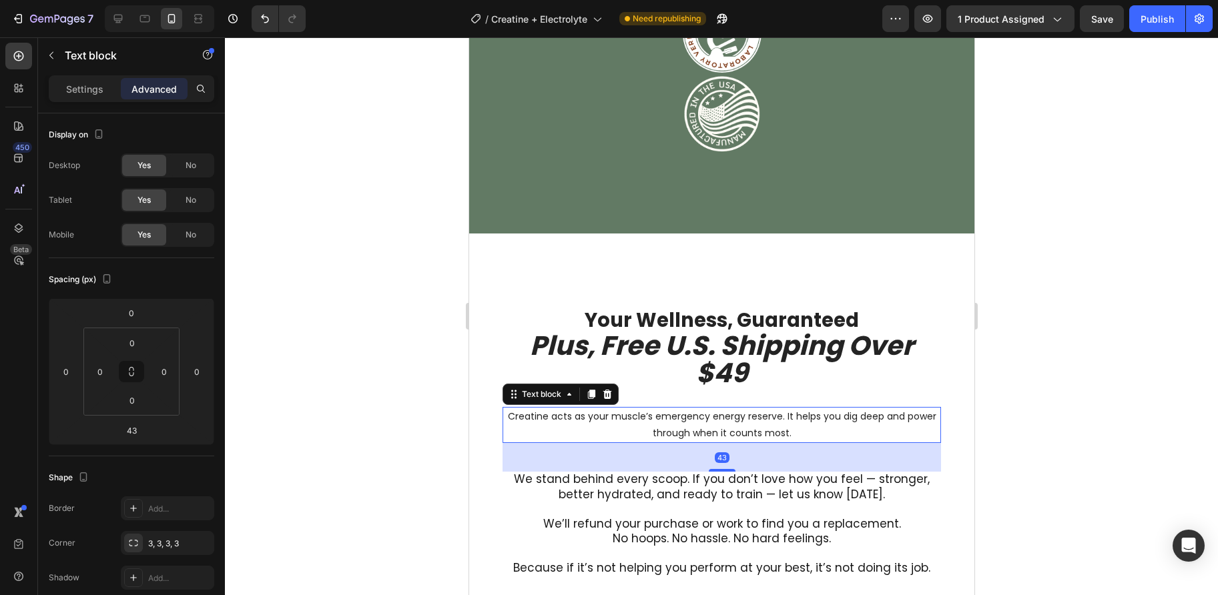
click at [678, 423] on p "Creatine acts as your muscle’s emergency energy reserve. It helps you dig deep …" at bounding box center [721, 424] width 436 height 33
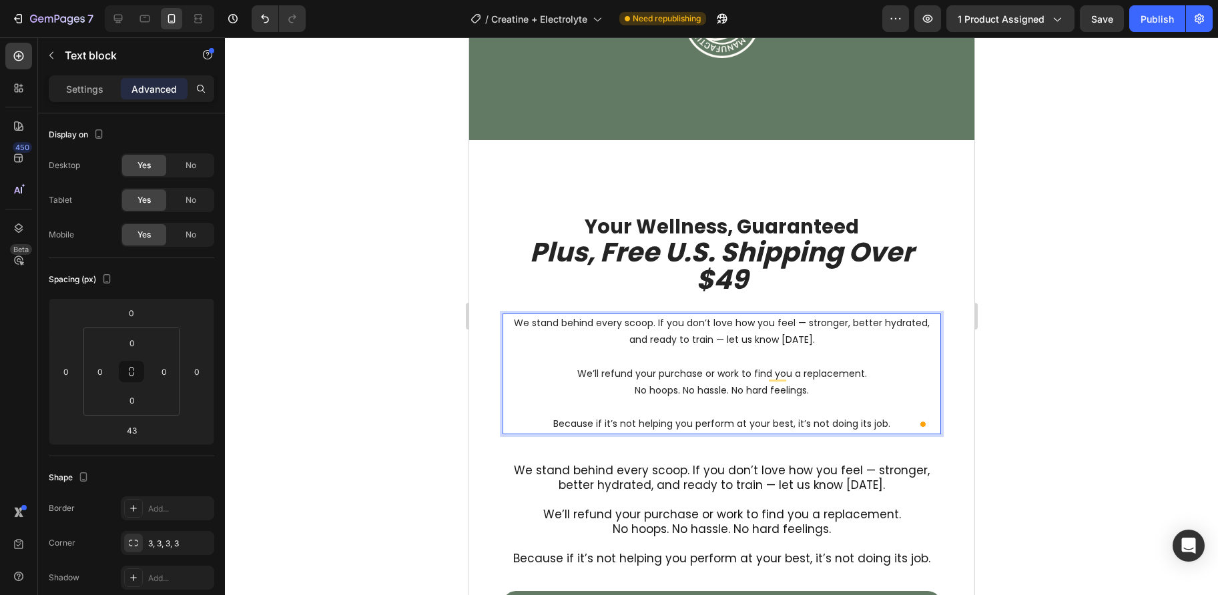
scroll to position [4492, 0]
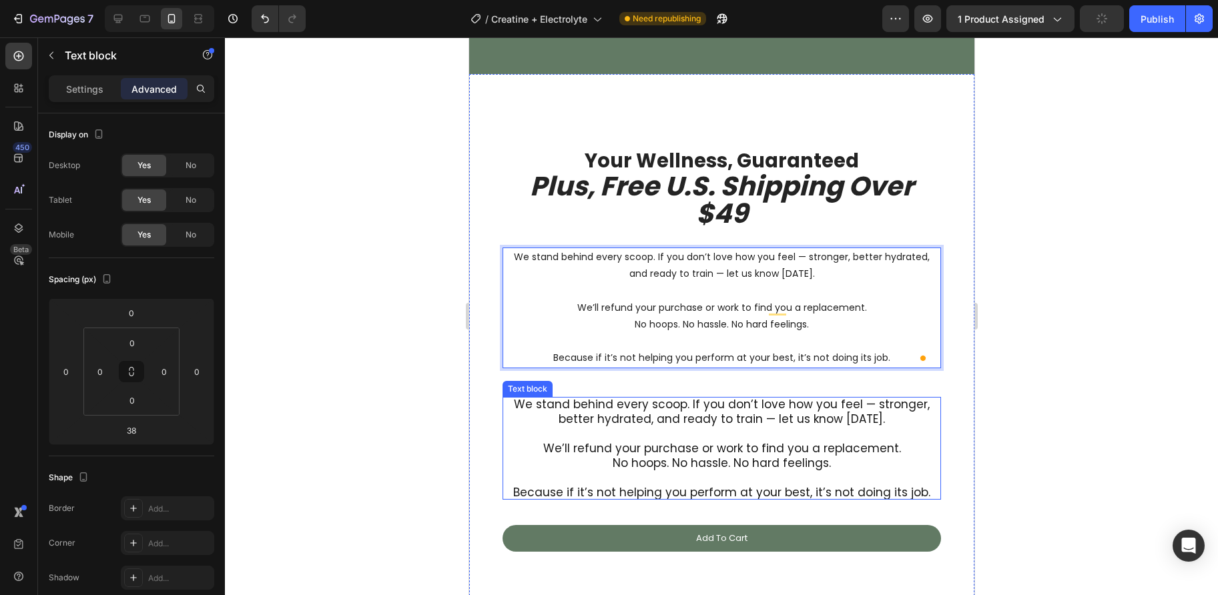
click at [681, 451] on p "We’ll refund your purchase or work to find you a replacement." at bounding box center [721, 448] width 438 height 15
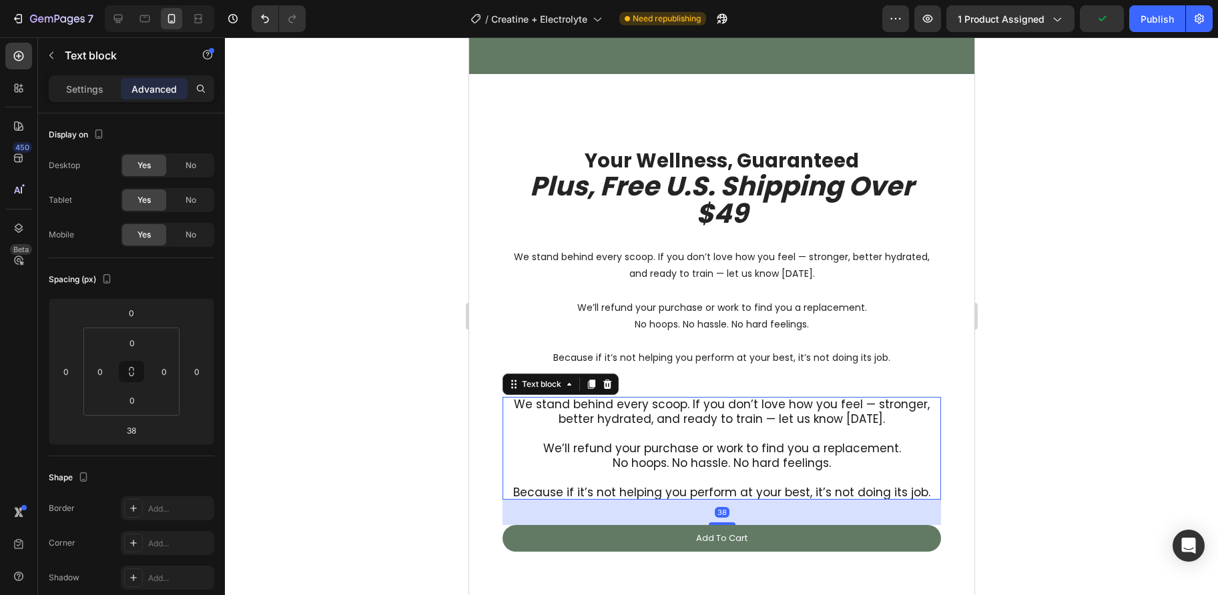
drag, startPoint x: 604, startPoint y: 384, endPoint x: 614, endPoint y: 384, distance: 10.0
click at [604, 384] on icon at bounding box center [606, 383] width 9 height 9
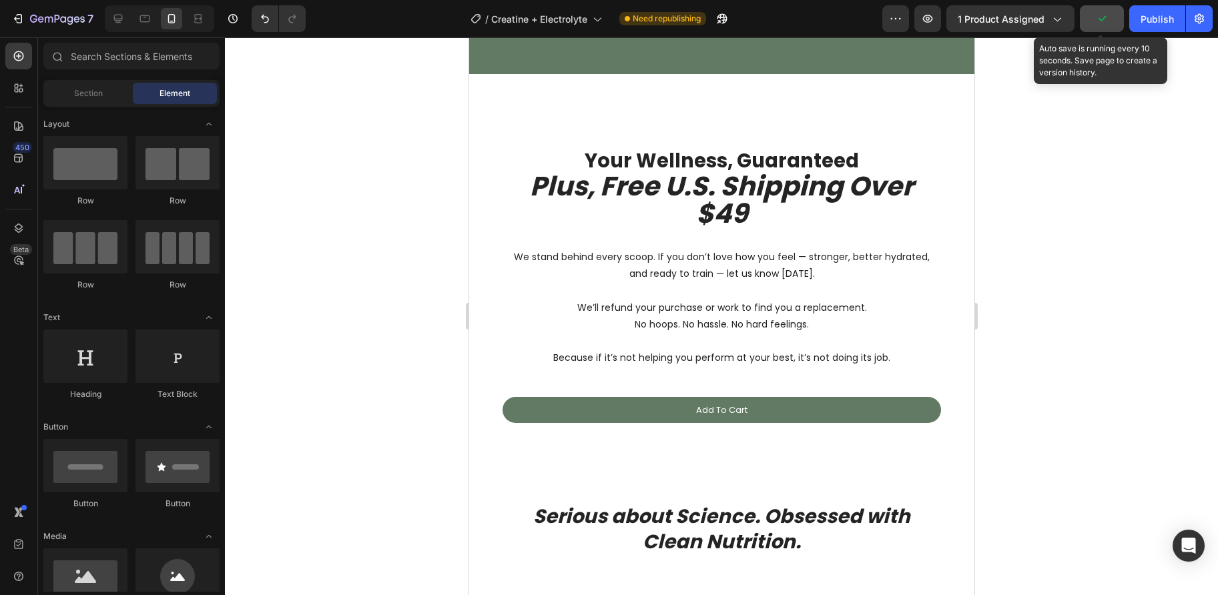
click at [1095, 19] on icon "button" at bounding box center [1101, 18] width 13 height 13
click at [1104, 19] on icon "button" at bounding box center [1101, 18] width 13 height 13
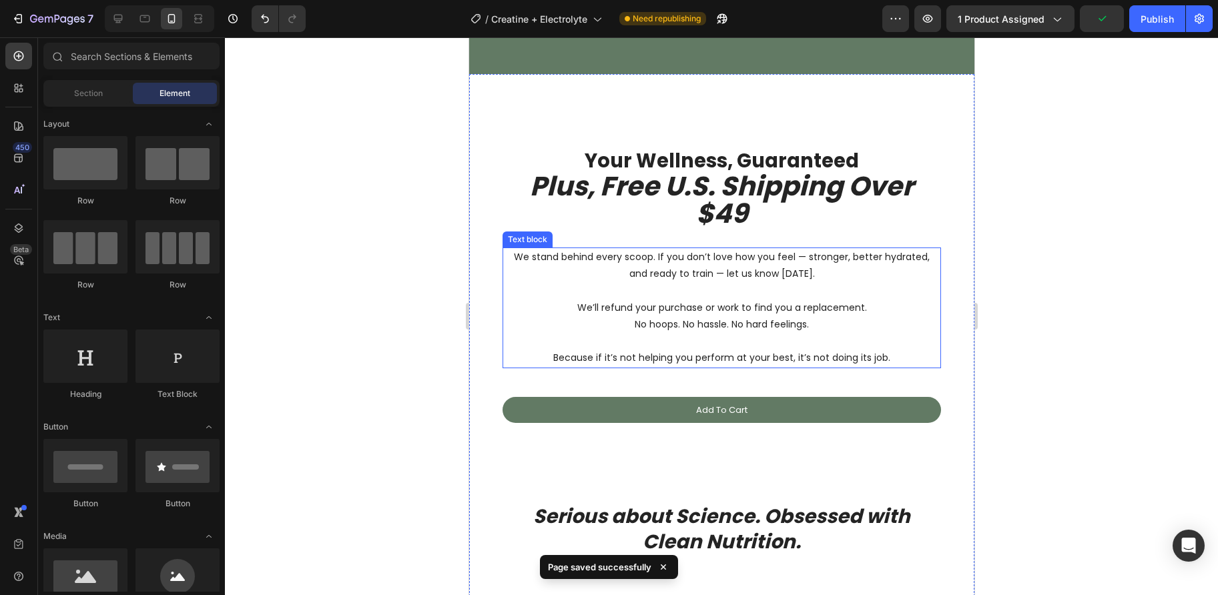
click at [658, 321] on p "No hoops. No hassle. No hard feelings." at bounding box center [721, 324] width 436 height 17
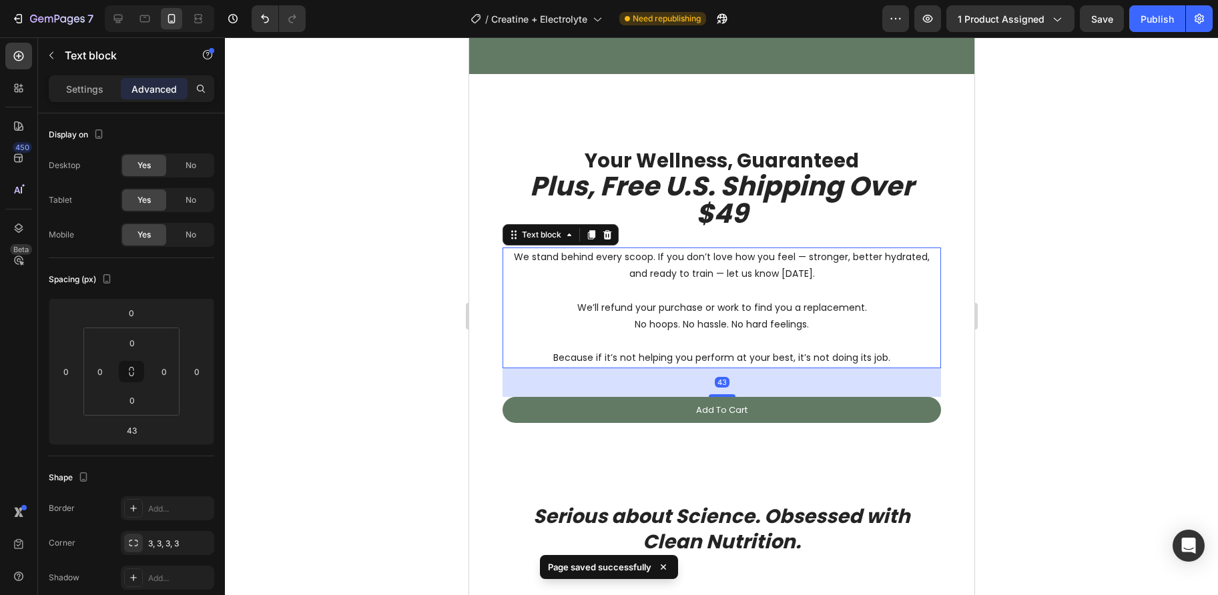
click at [1106, 23] on span "Save" at bounding box center [1102, 18] width 22 height 11
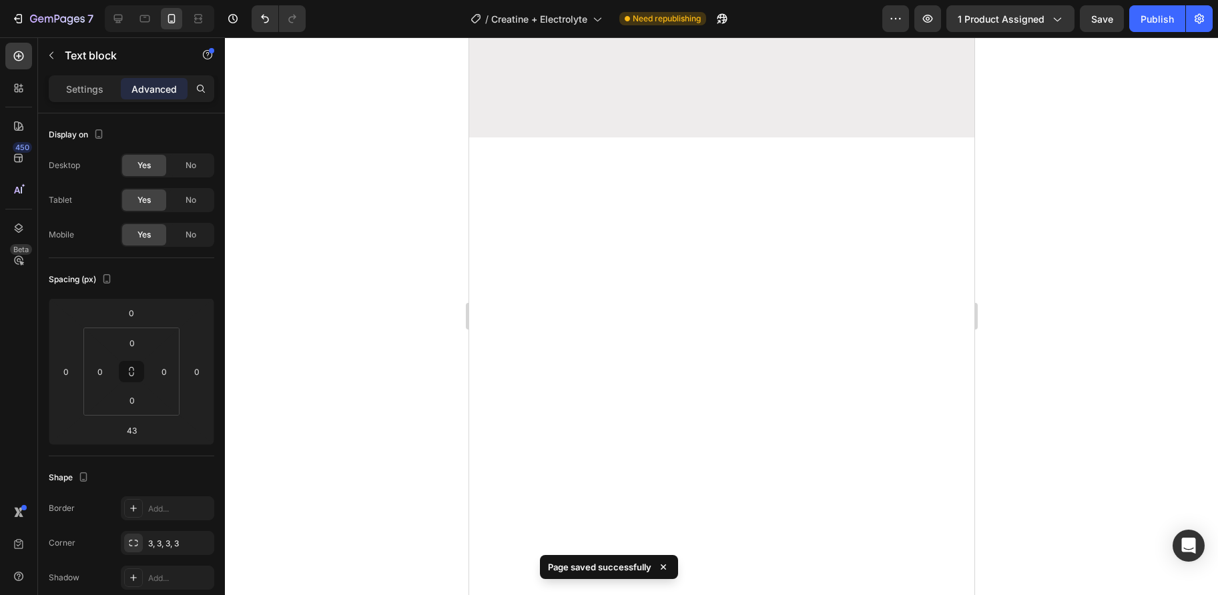
scroll to position [1707, 0]
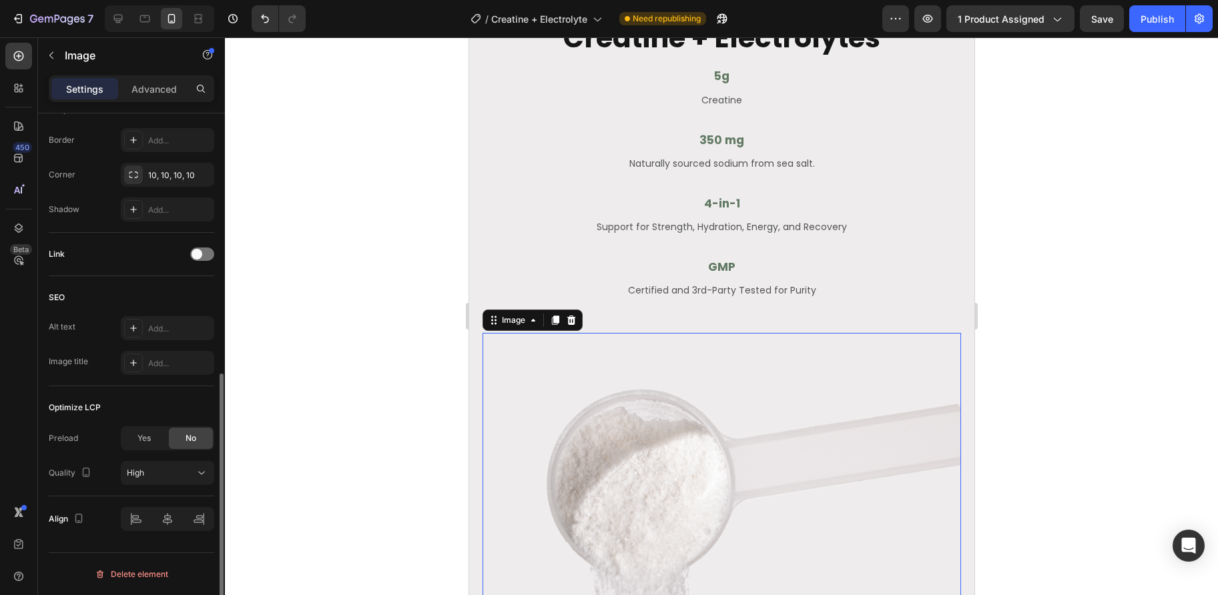
scroll to position [0, 0]
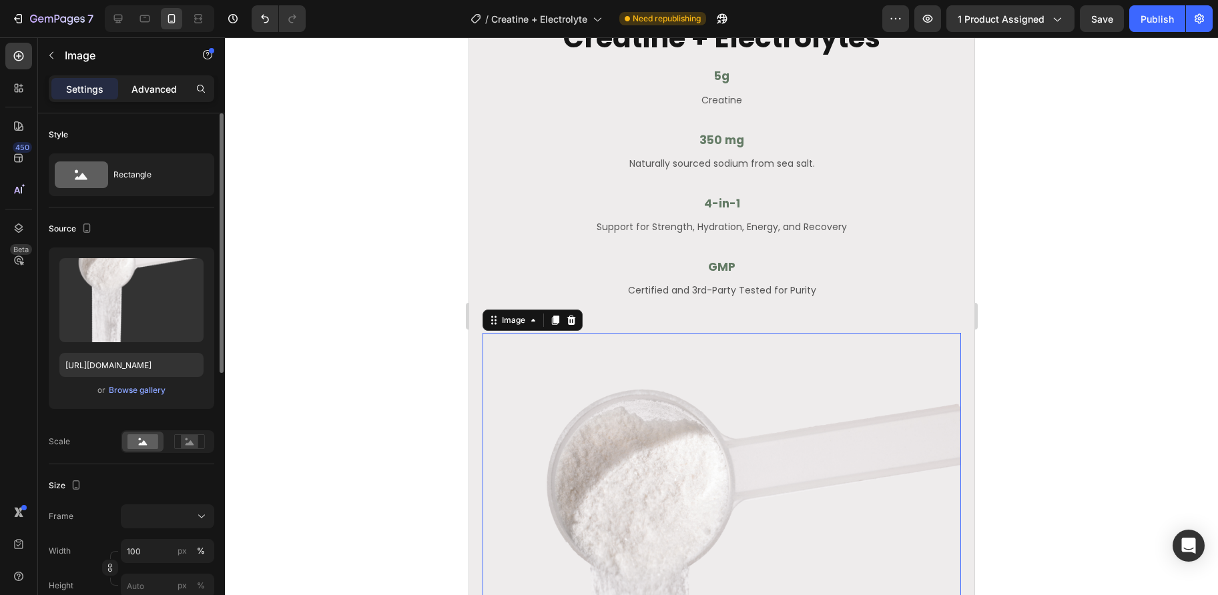
click at [163, 82] on p "Advanced" at bounding box center [153, 89] width 45 height 14
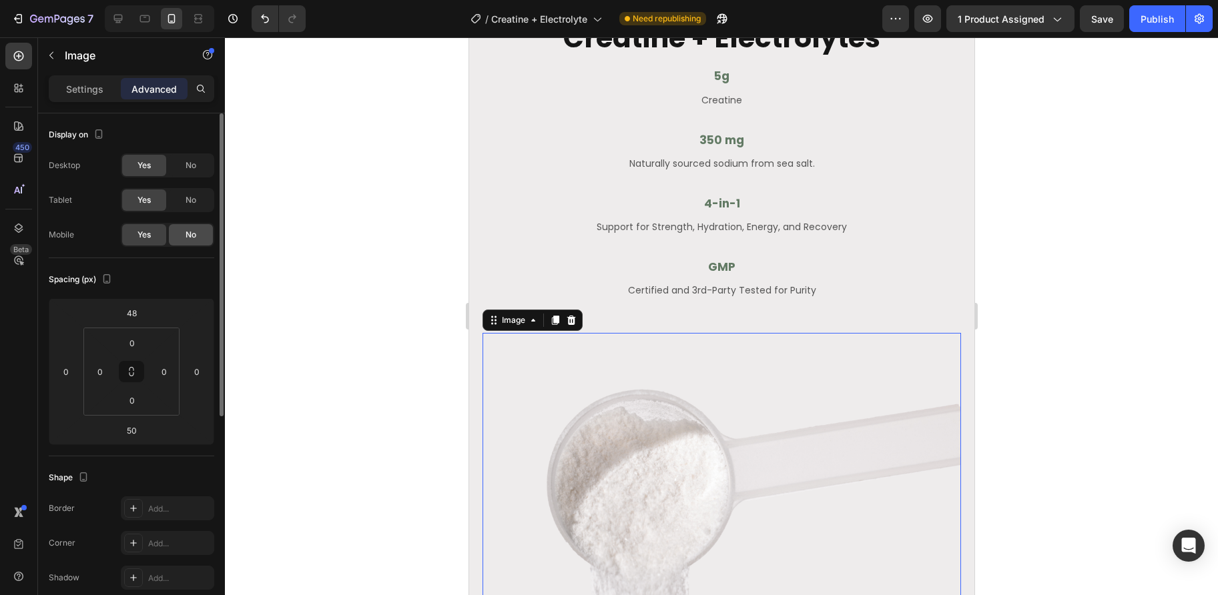
click at [189, 236] on span "No" at bounding box center [190, 235] width 11 height 12
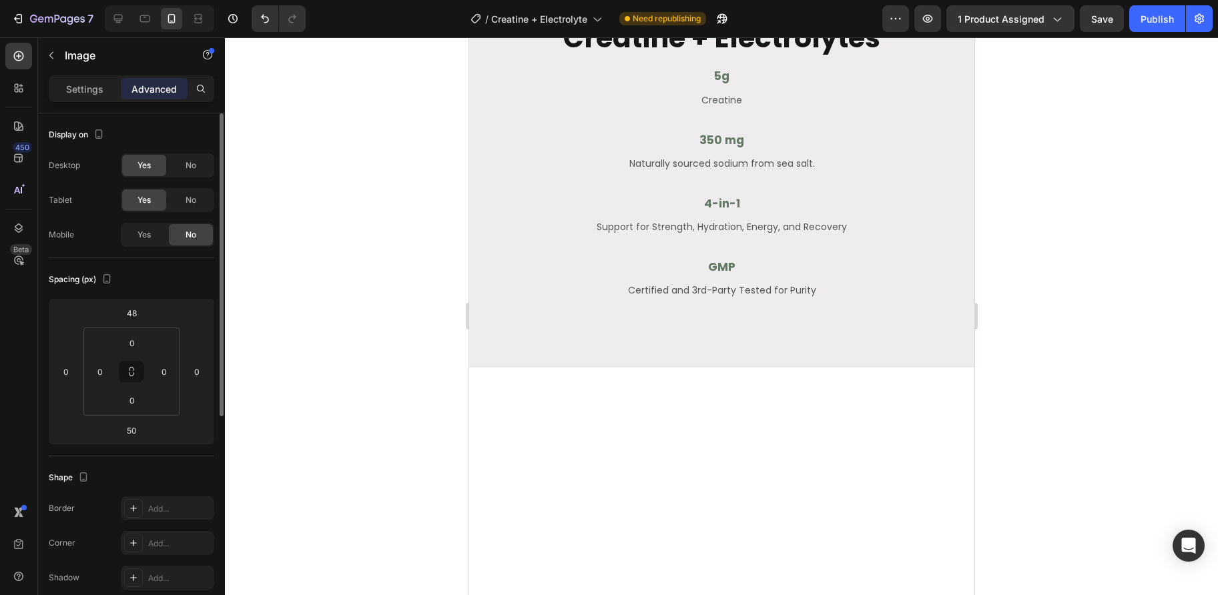
click at [190, 211] on div "Yes No" at bounding box center [167, 200] width 93 height 24
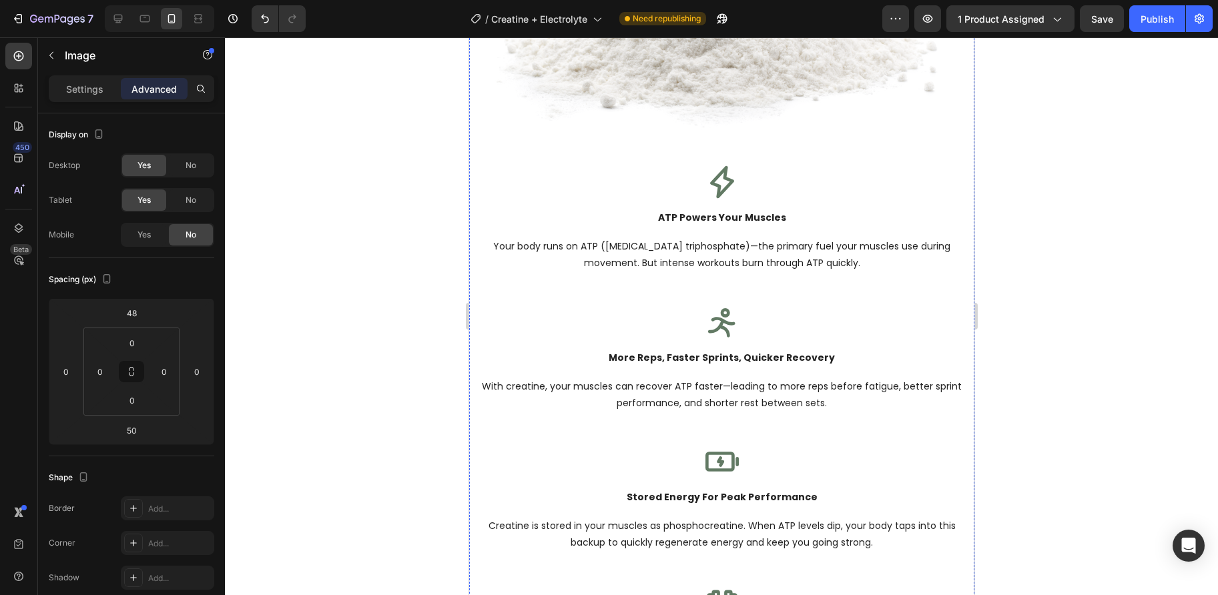
scroll to position [2938, 0]
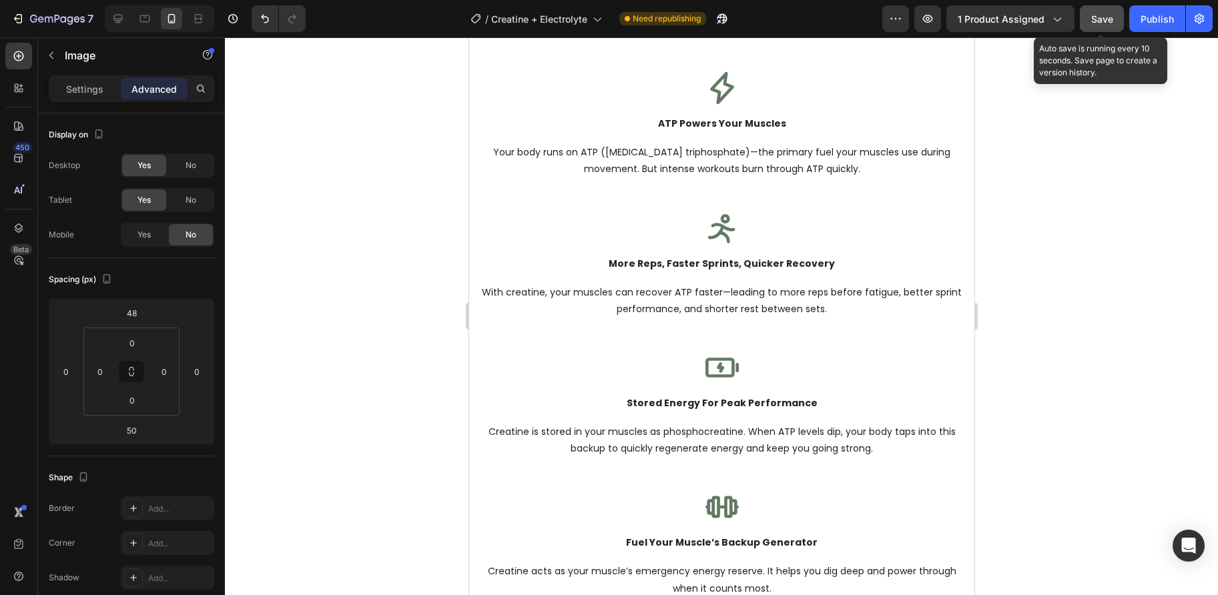
click at [1100, 24] on span "Save" at bounding box center [1102, 18] width 22 height 11
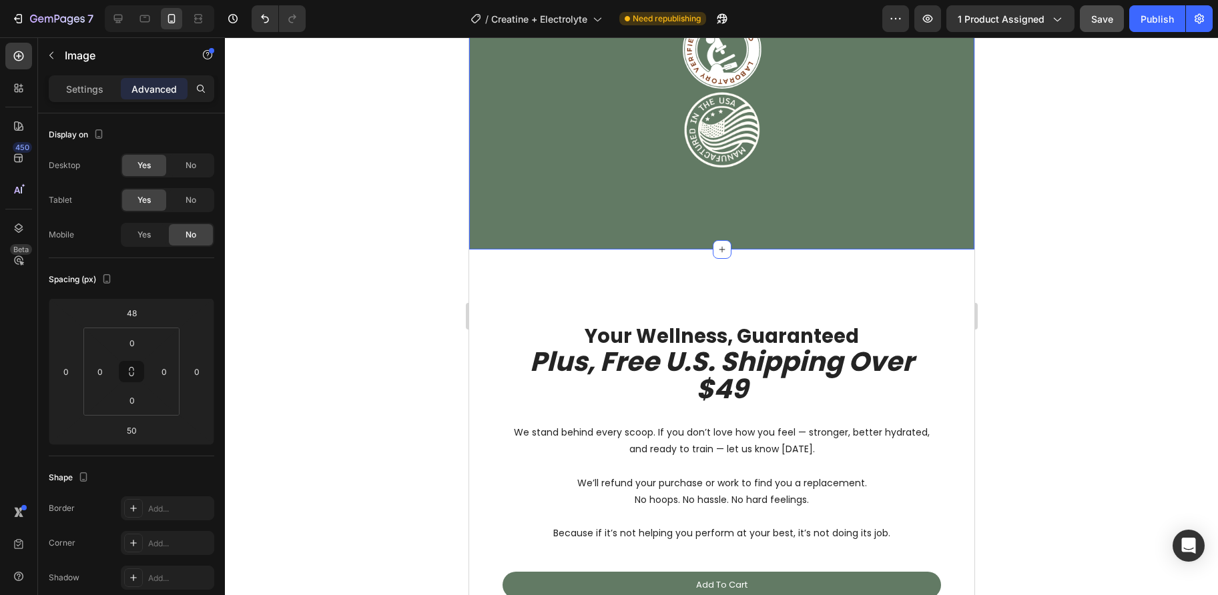
scroll to position [4281, 0]
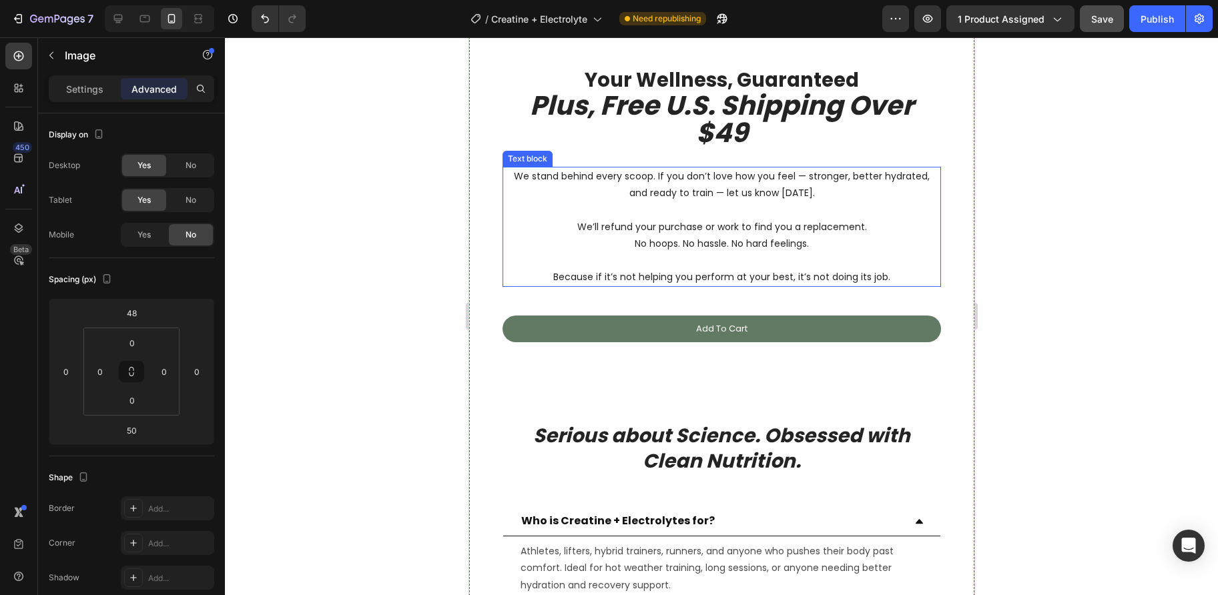
click at [645, 248] on p "No hoops. No hassle. No hard feelings." at bounding box center [721, 244] width 436 height 17
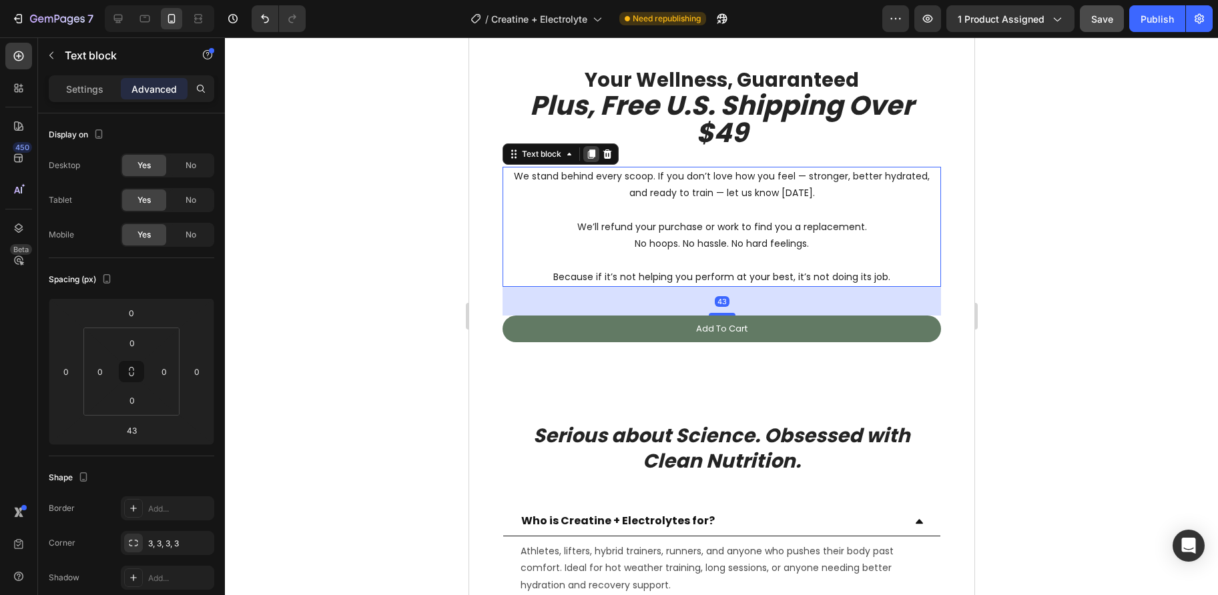
click at [588, 153] on icon at bounding box center [590, 153] width 7 height 9
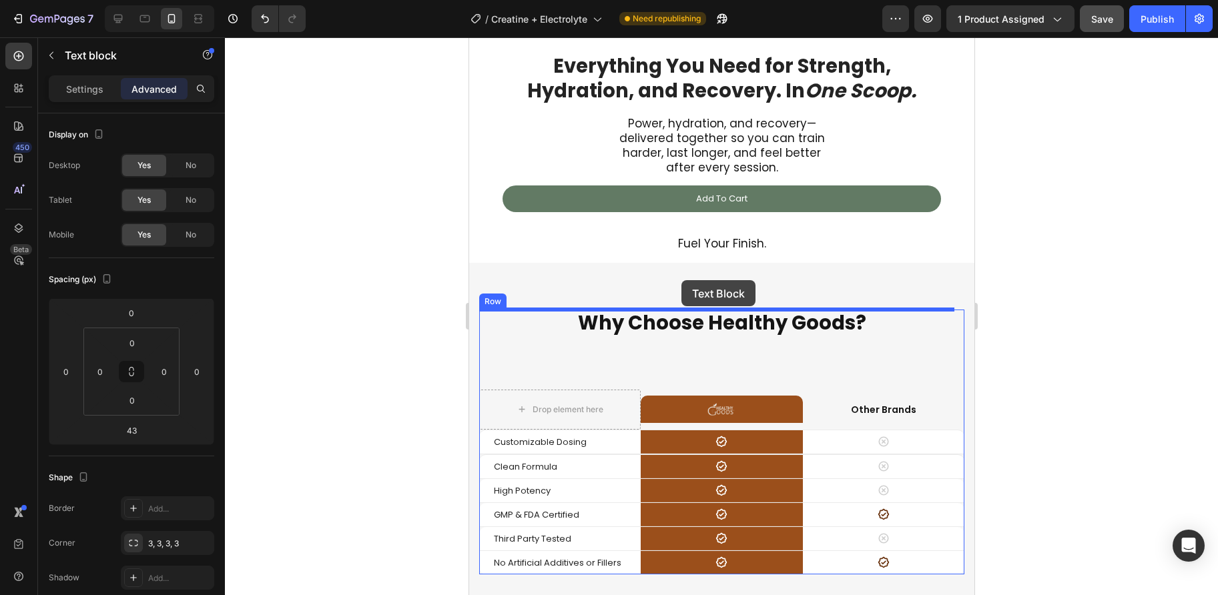
scroll to position [6042, 0]
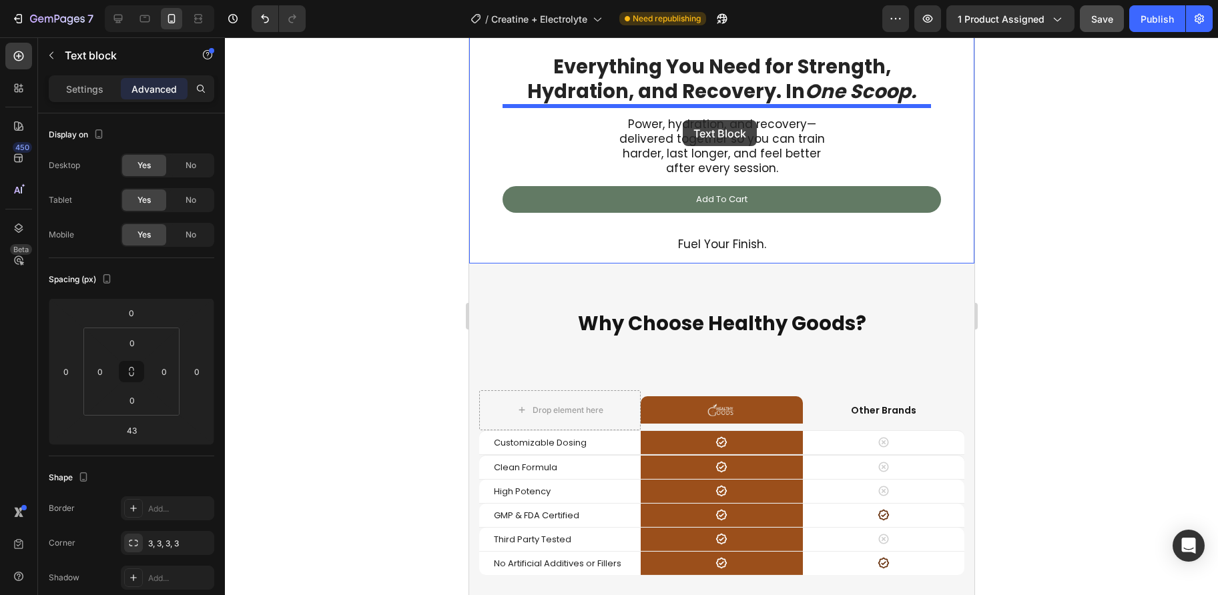
drag, startPoint x: 512, startPoint y: 299, endPoint x: 681, endPoint y: 113, distance: 251.7
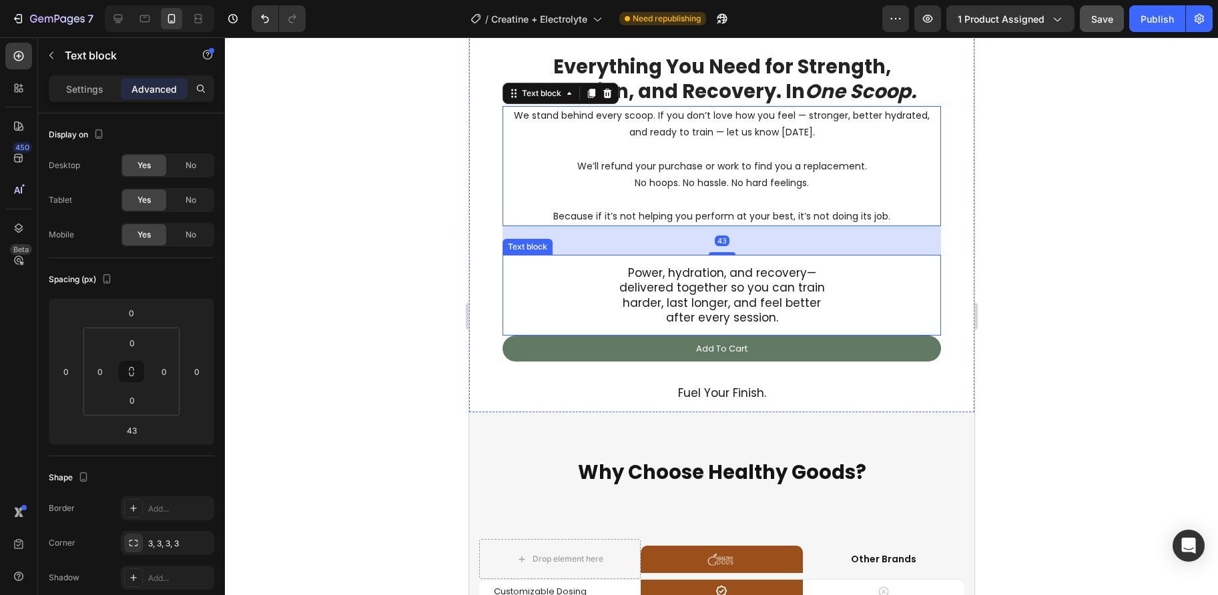
click at [660, 278] on p "Power, hydration, and recovery—delivered together so you can train harder, last…" at bounding box center [720, 295] width 217 height 59
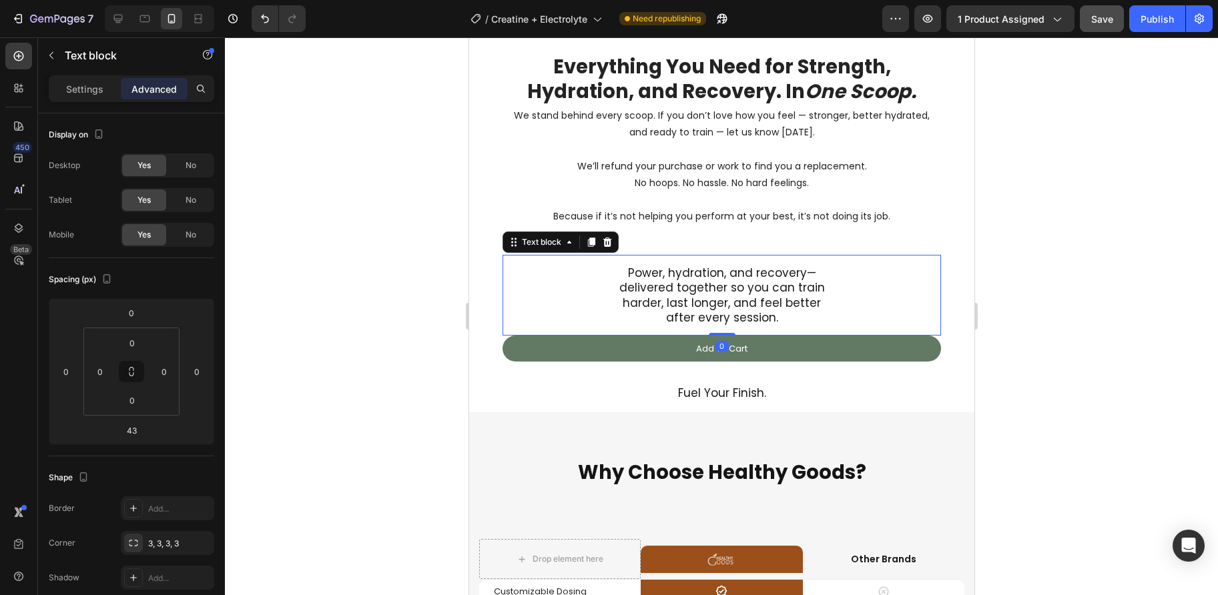
click at [660, 278] on p "Power, hydration, and recovery—delivered together so you can train harder, last…" at bounding box center [720, 295] width 217 height 59
click at [659, 277] on p "Power, hydration, and recovery—delivered together so you can train harder, last…" at bounding box center [720, 295] width 217 height 59
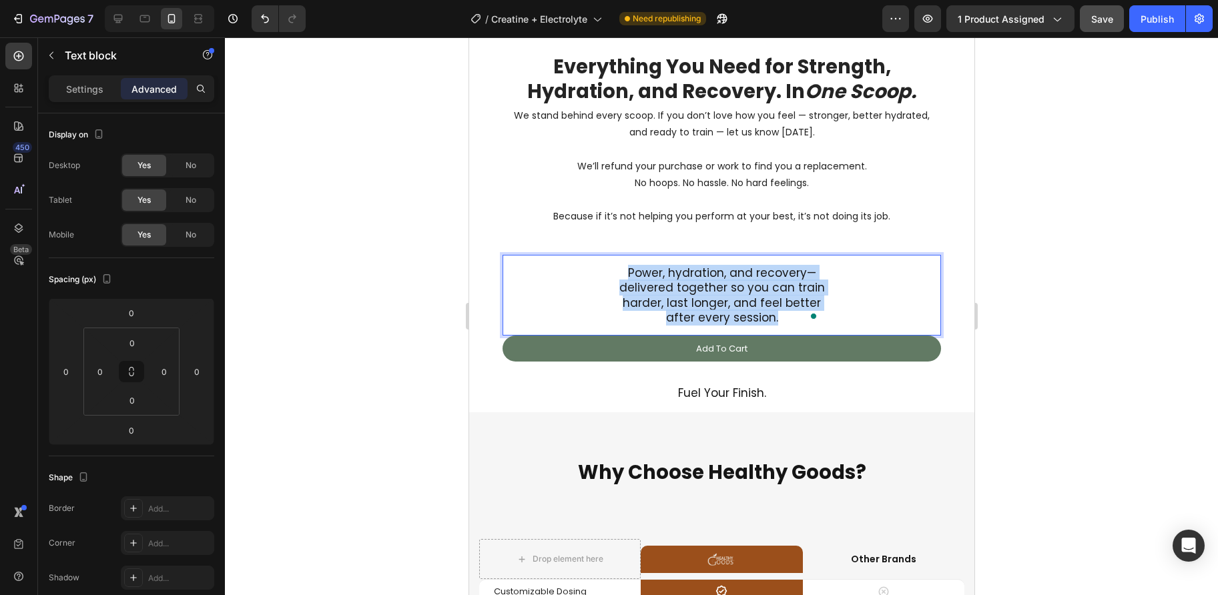
click at [659, 277] on p "Power, hydration, and recovery—delivered together so you can train harder, last…" at bounding box center [720, 295] width 217 height 59
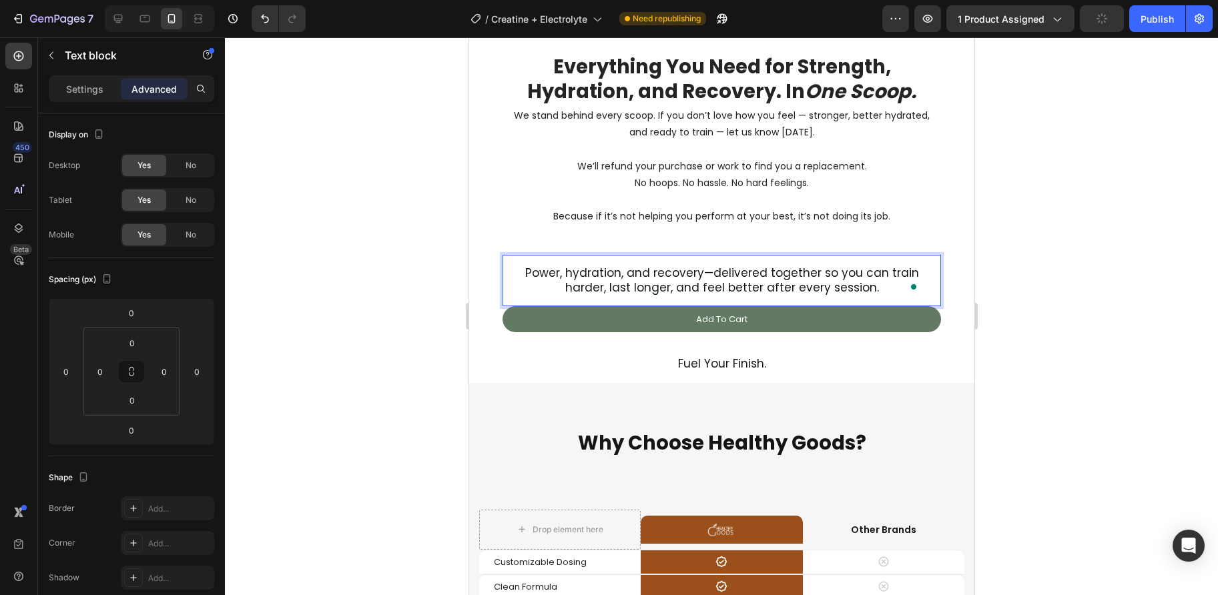
copy p "Power, hydration, and recovery—delivered together so you can train harder, last…"
click at [657, 189] on p "No hoops. No hassle. No hard feelings." at bounding box center [721, 183] width 436 height 17
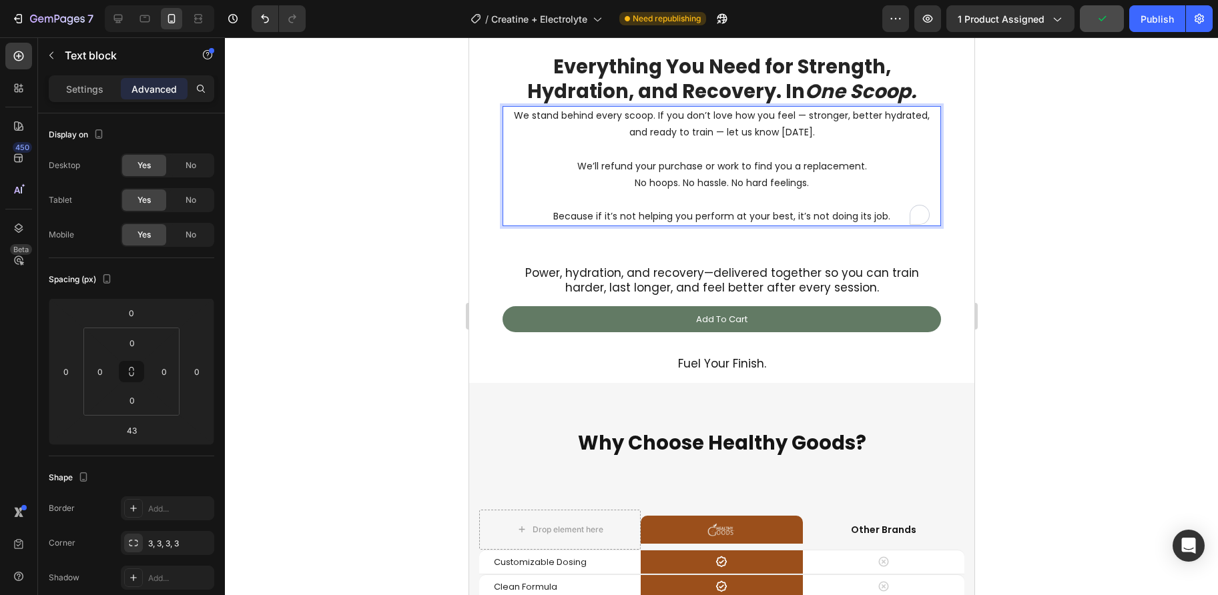
click at [657, 189] on p "No hoops. No hassle. No hard feelings." at bounding box center [721, 183] width 436 height 17
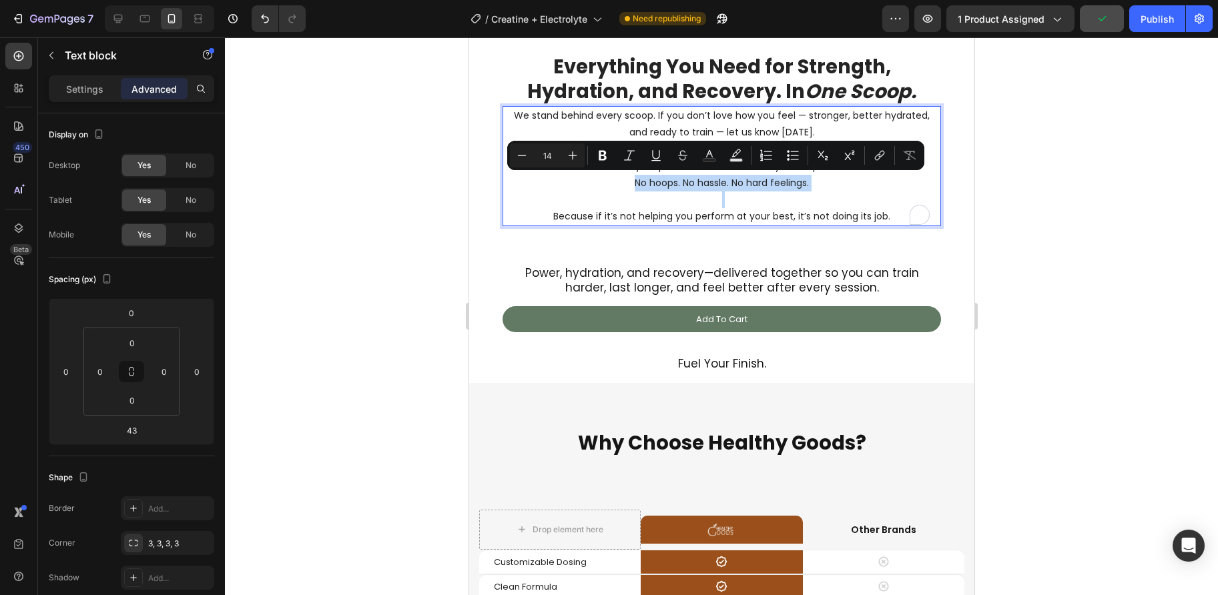
click at [657, 189] on p "No hoops. No hassle. No hard feelings." at bounding box center [721, 183] width 436 height 17
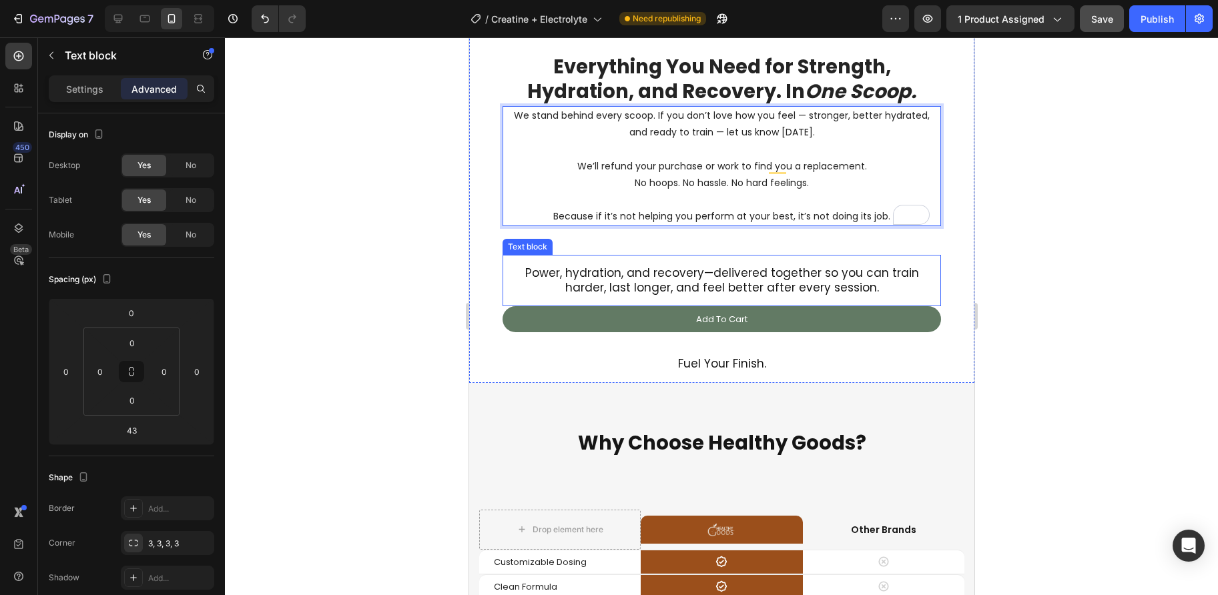
click at [664, 275] on p "Power, hydration, and recovery—delivered together so you can train harder, last…" at bounding box center [720, 280] width 417 height 29
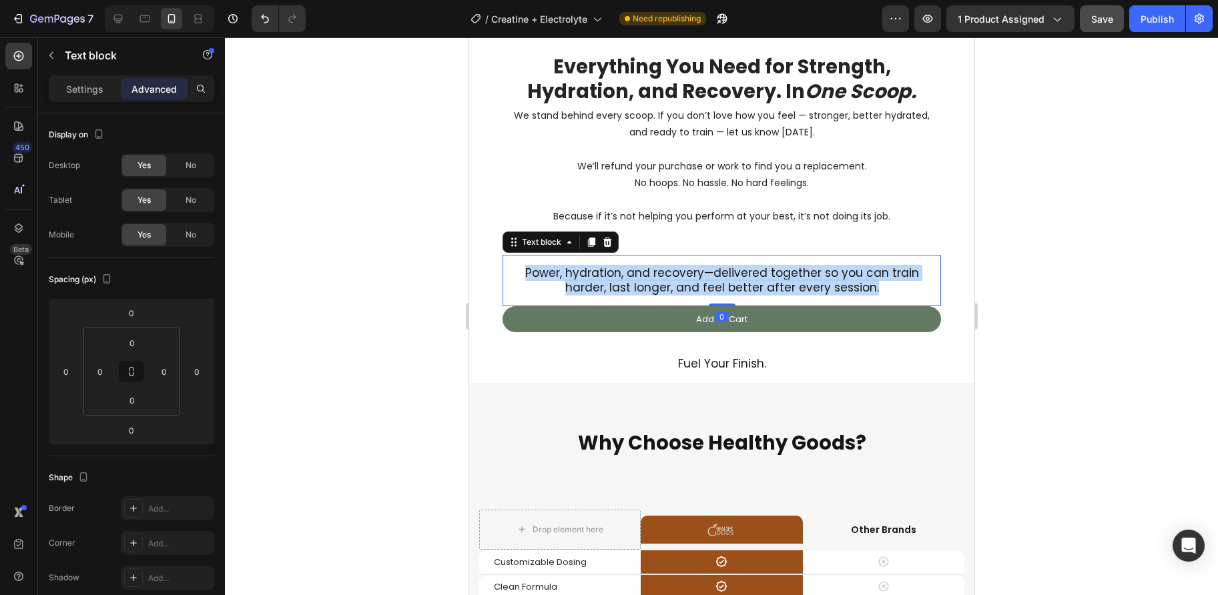
click at [664, 275] on p "Power, hydration, and recovery—delivered together so you can train harder, last…" at bounding box center [720, 280] width 417 height 29
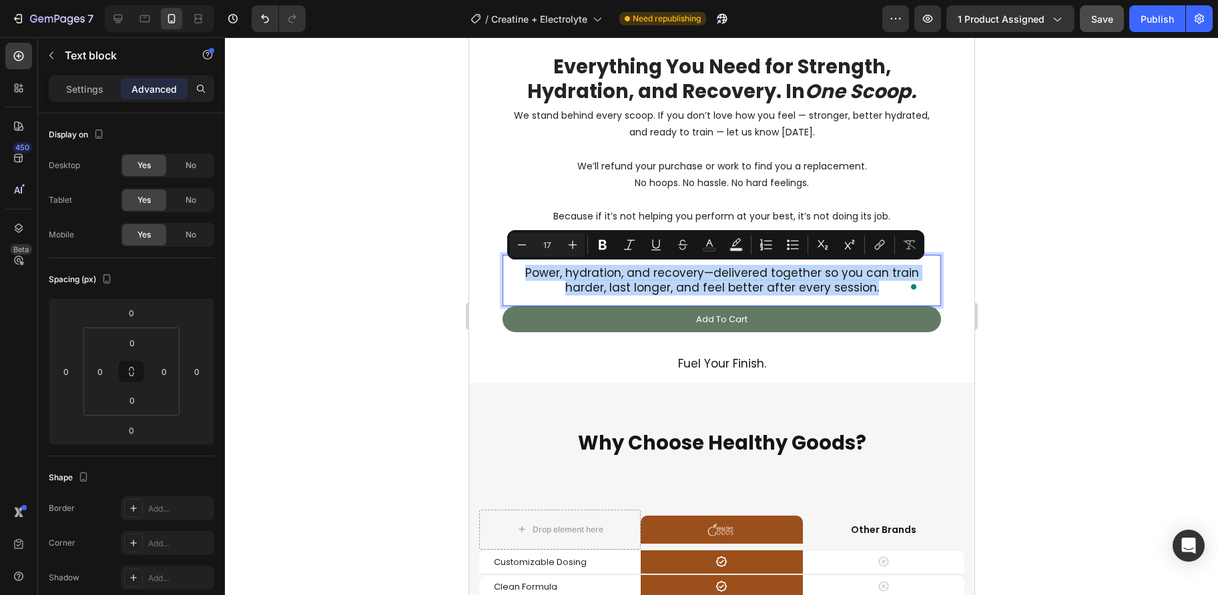
copy p "Power, hydration, and recovery—delivered together so you can train harder, last…"
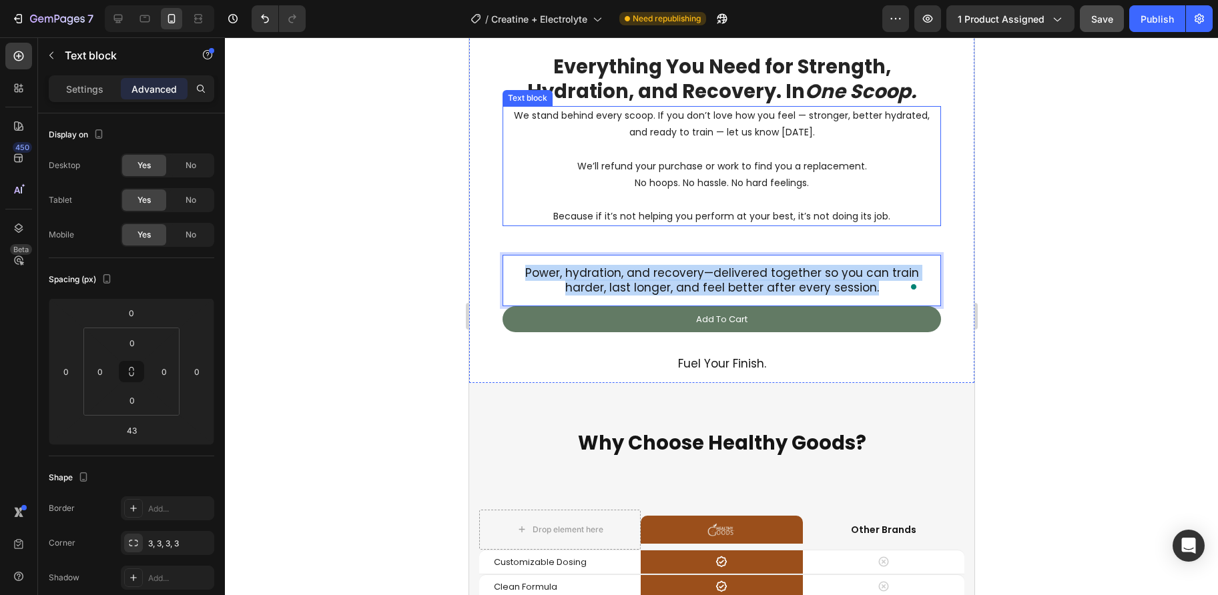
click at [690, 136] on p "We stand behind every scoop. If you don’t love how you feel — stronger, better …" at bounding box center [721, 123] width 436 height 33
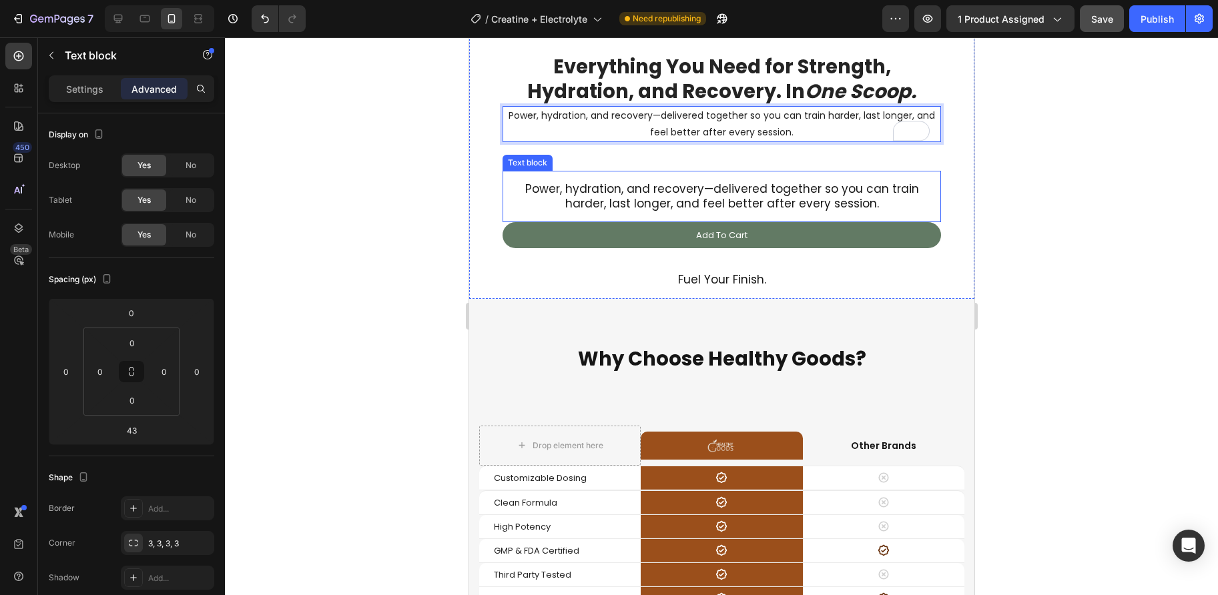
click at [715, 204] on p "Power, hydration, and recovery—delivered together so you can train harder, last…" at bounding box center [720, 195] width 417 height 29
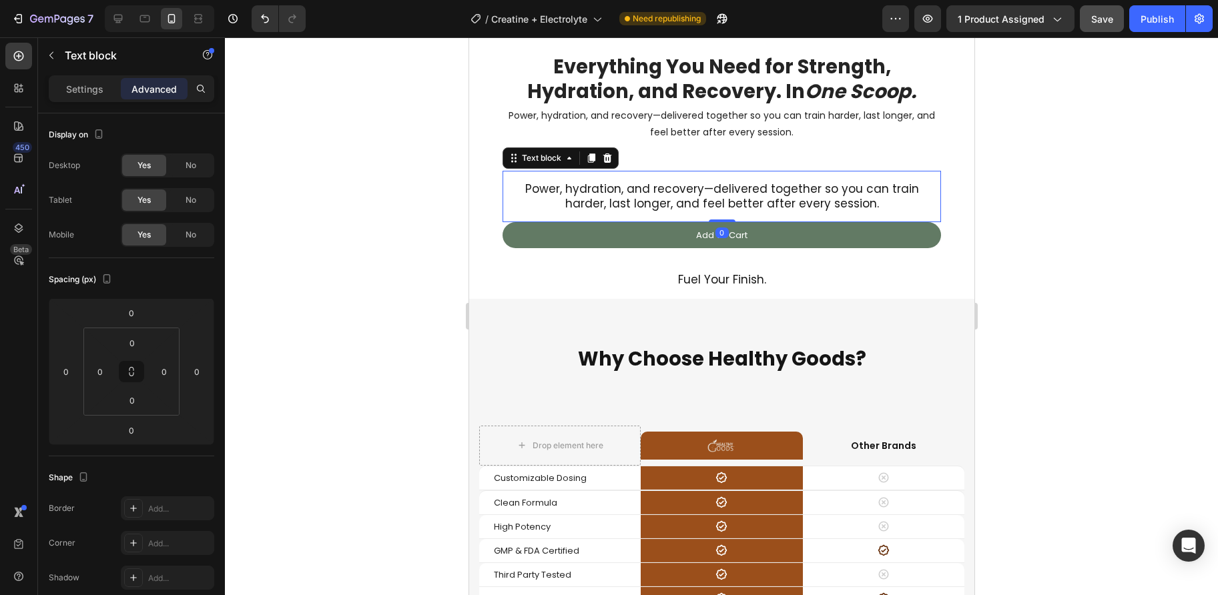
click at [614, 157] on div "Text block" at bounding box center [560, 157] width 116 height 21
click at [611, 154] on div at bounding box center [606, 158] width 16 height 16
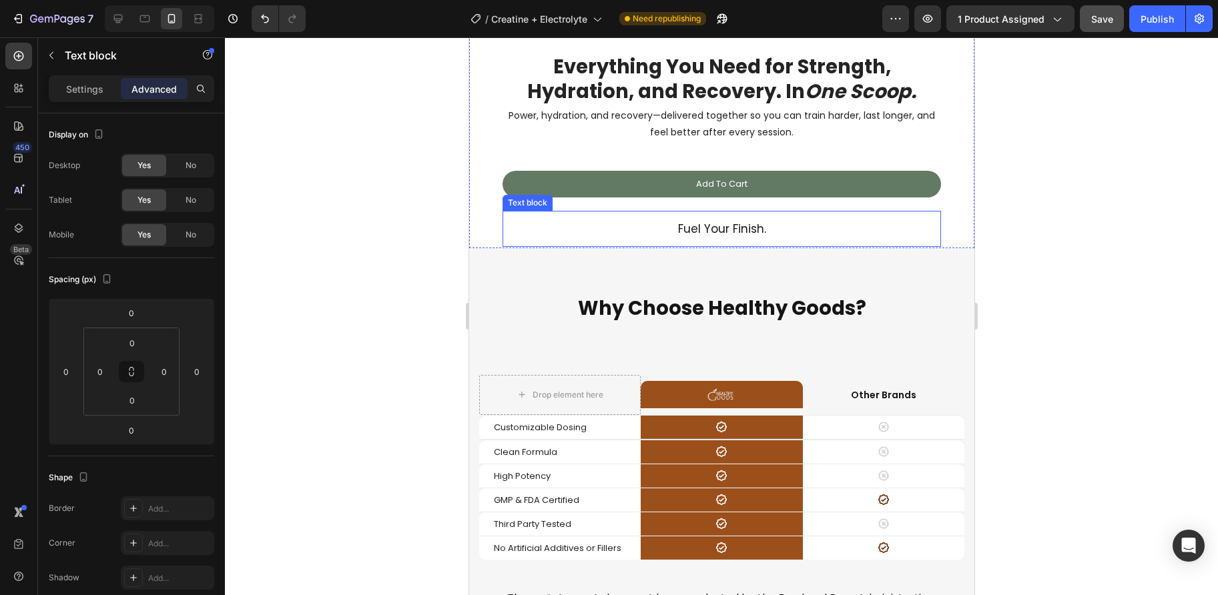
click at [755, 225] on p "Fuel Your Finish." at bounding box center [720, 229] width 417 height 15
click at [123, 21] on icon at bounding box center [117, 18] width 13 height 13
type input "20"
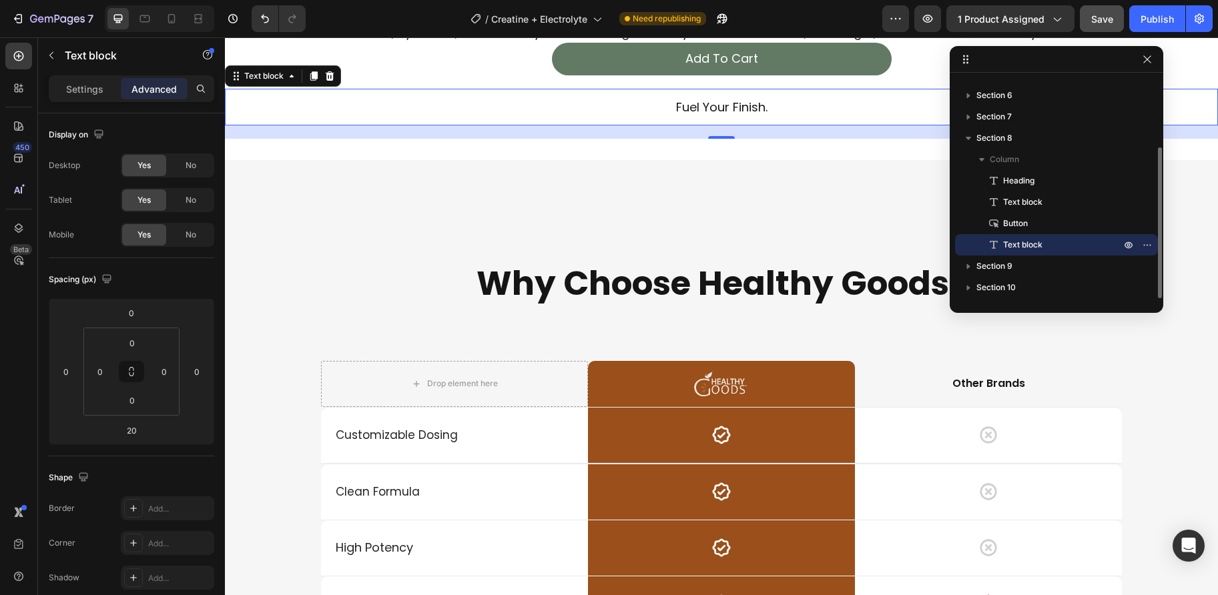
scroll to position [6047, 0]
